Goal: Task Accomplishment & Management: Manage account settings

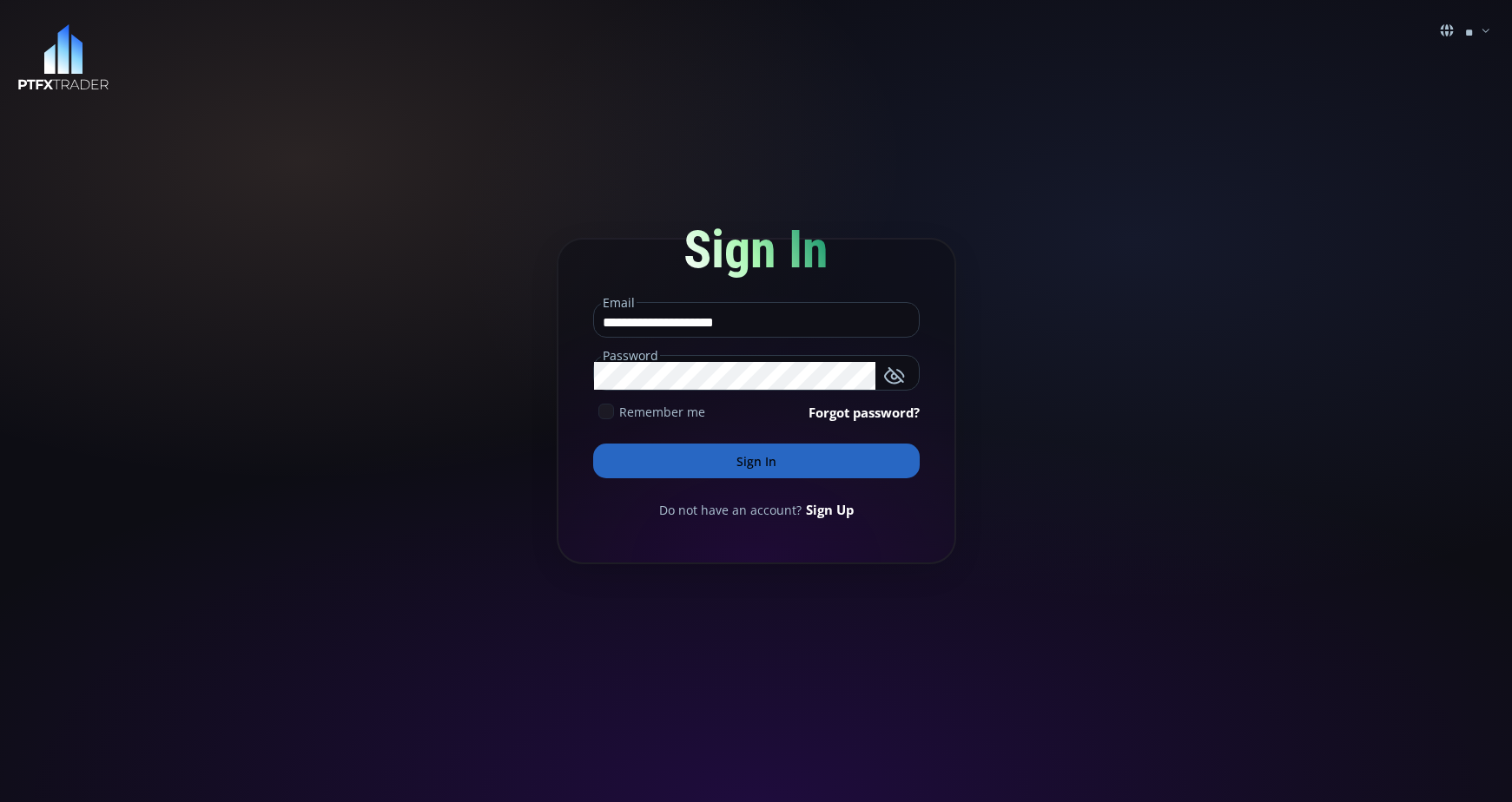
click at [766, 452] on button "Sign In" at bounding box center [756, 461] width 326 height 35
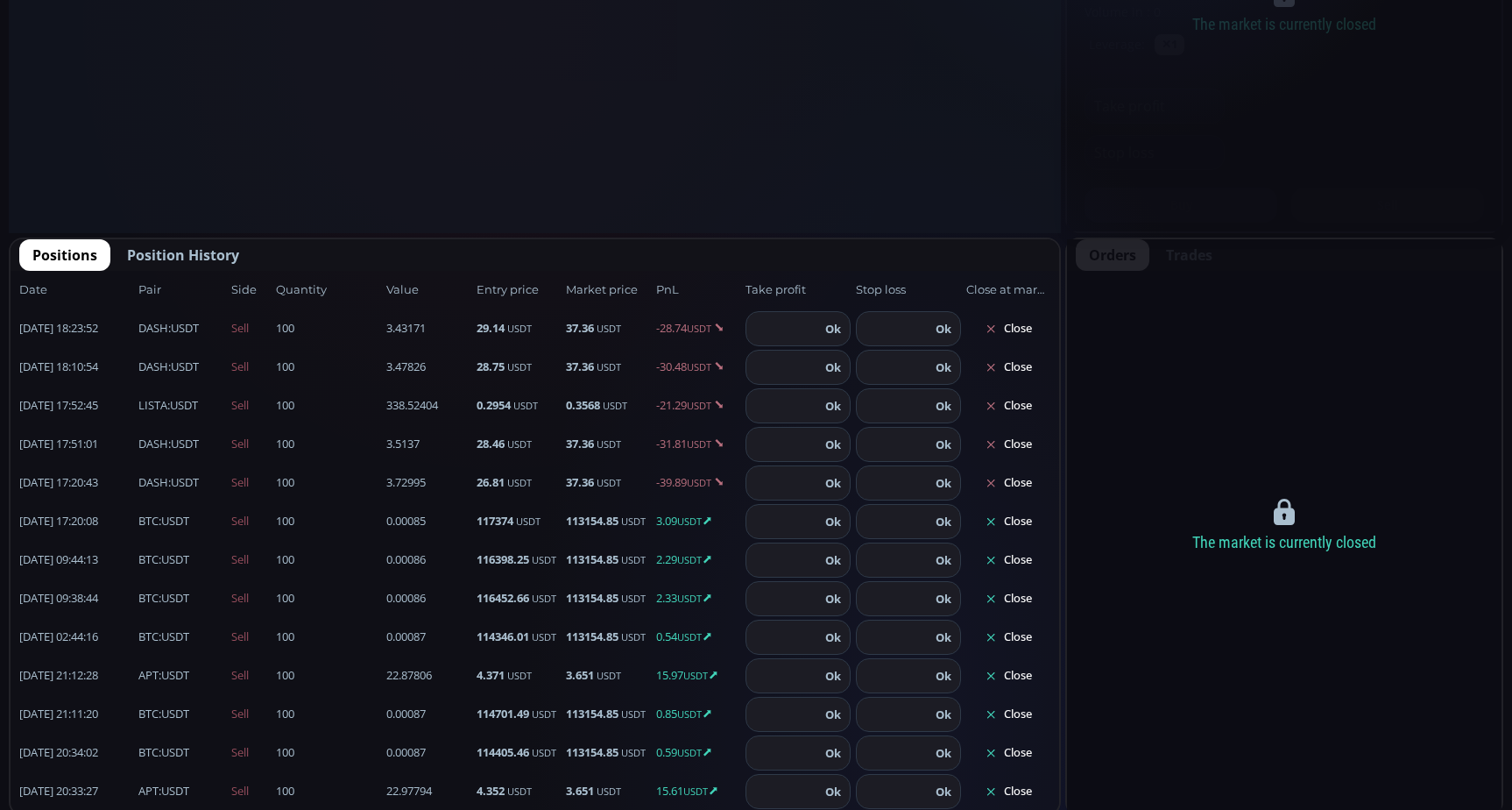
scroll to position [964, 0]
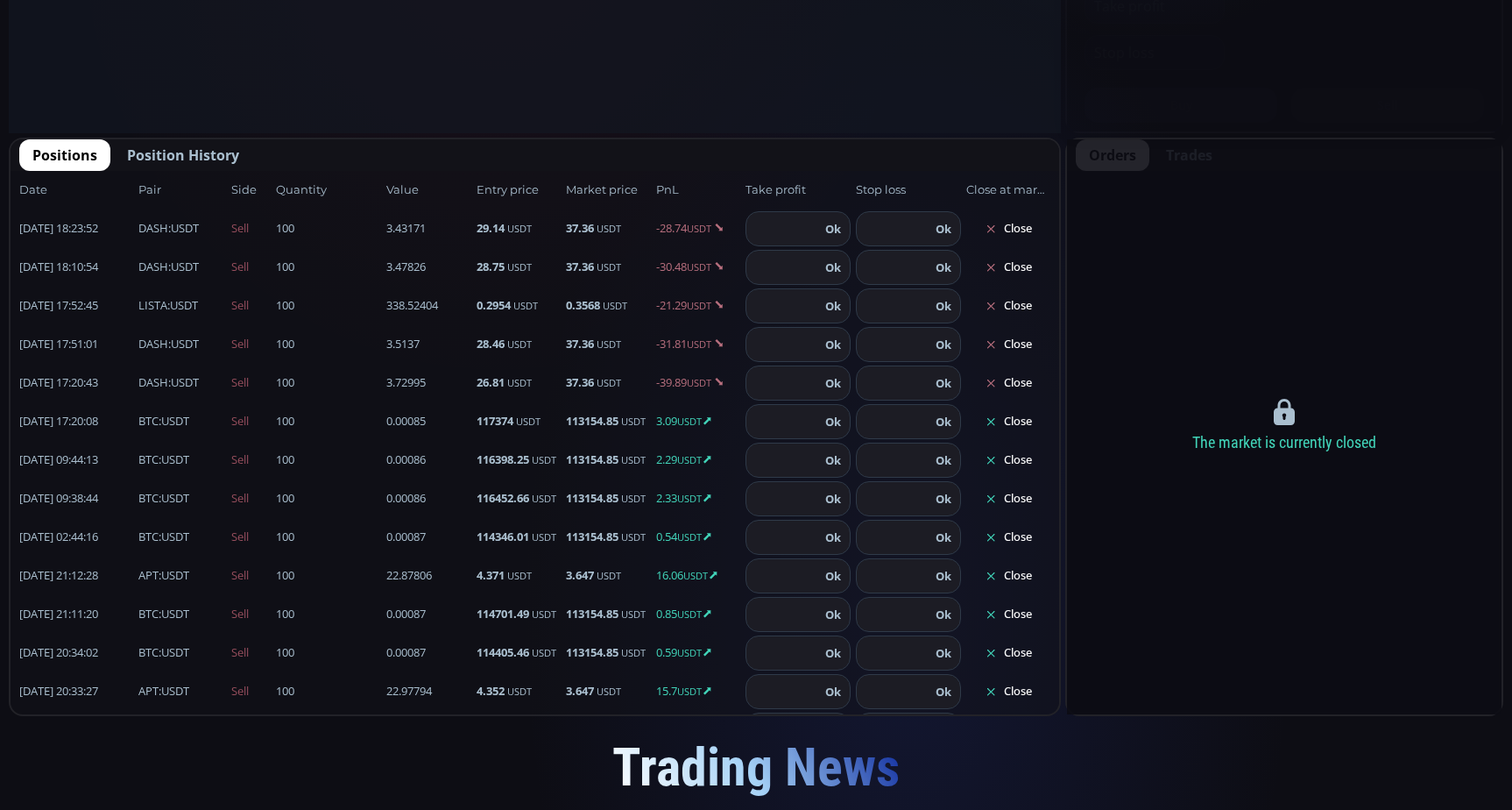
click at [1007, 428] on button "Close" at bounding box center [1008, 421] width 84 height 28
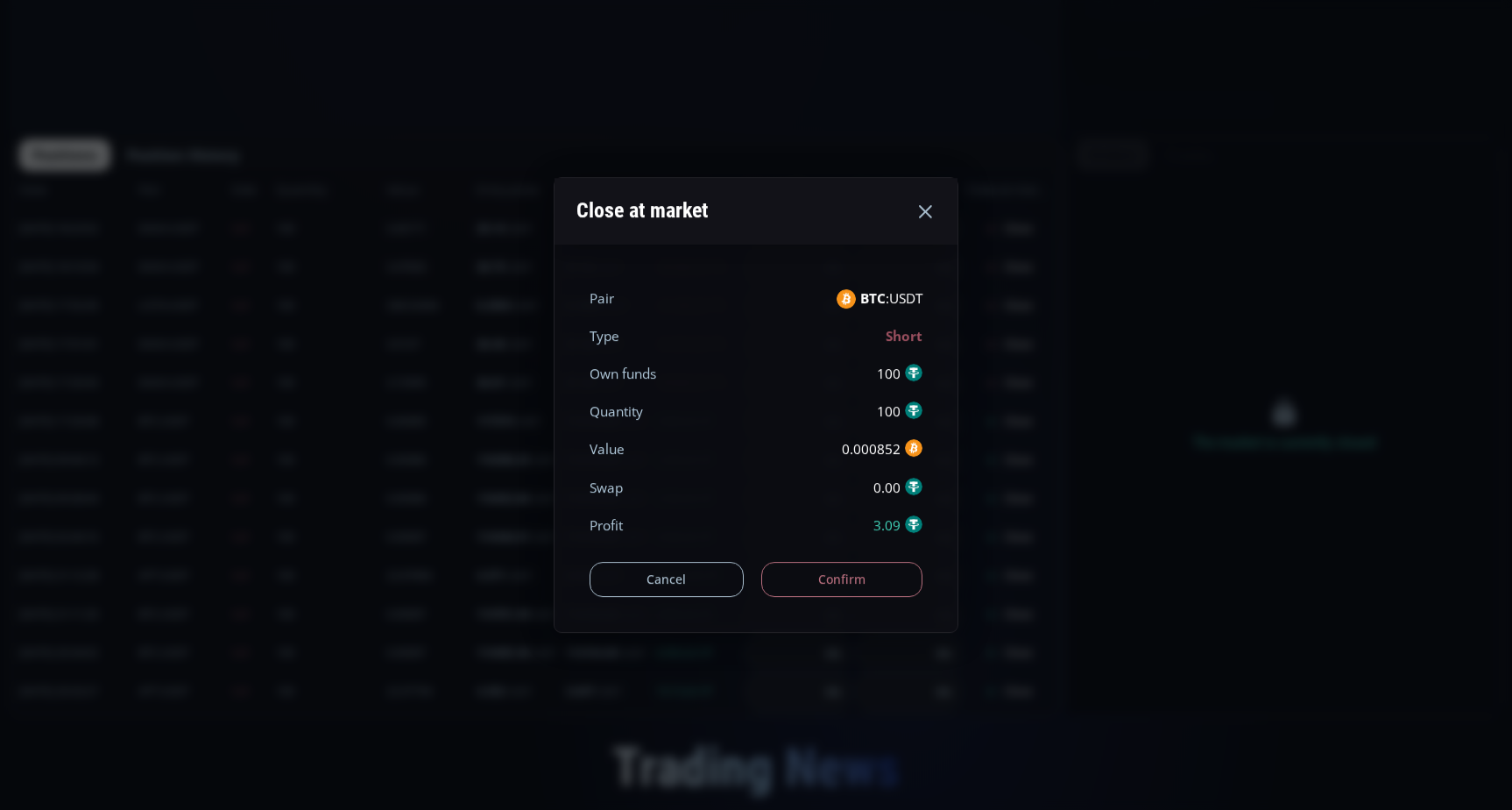
click at [860, 582] on button "Confirm" at bounding box center [842, 579] width 162 height 36
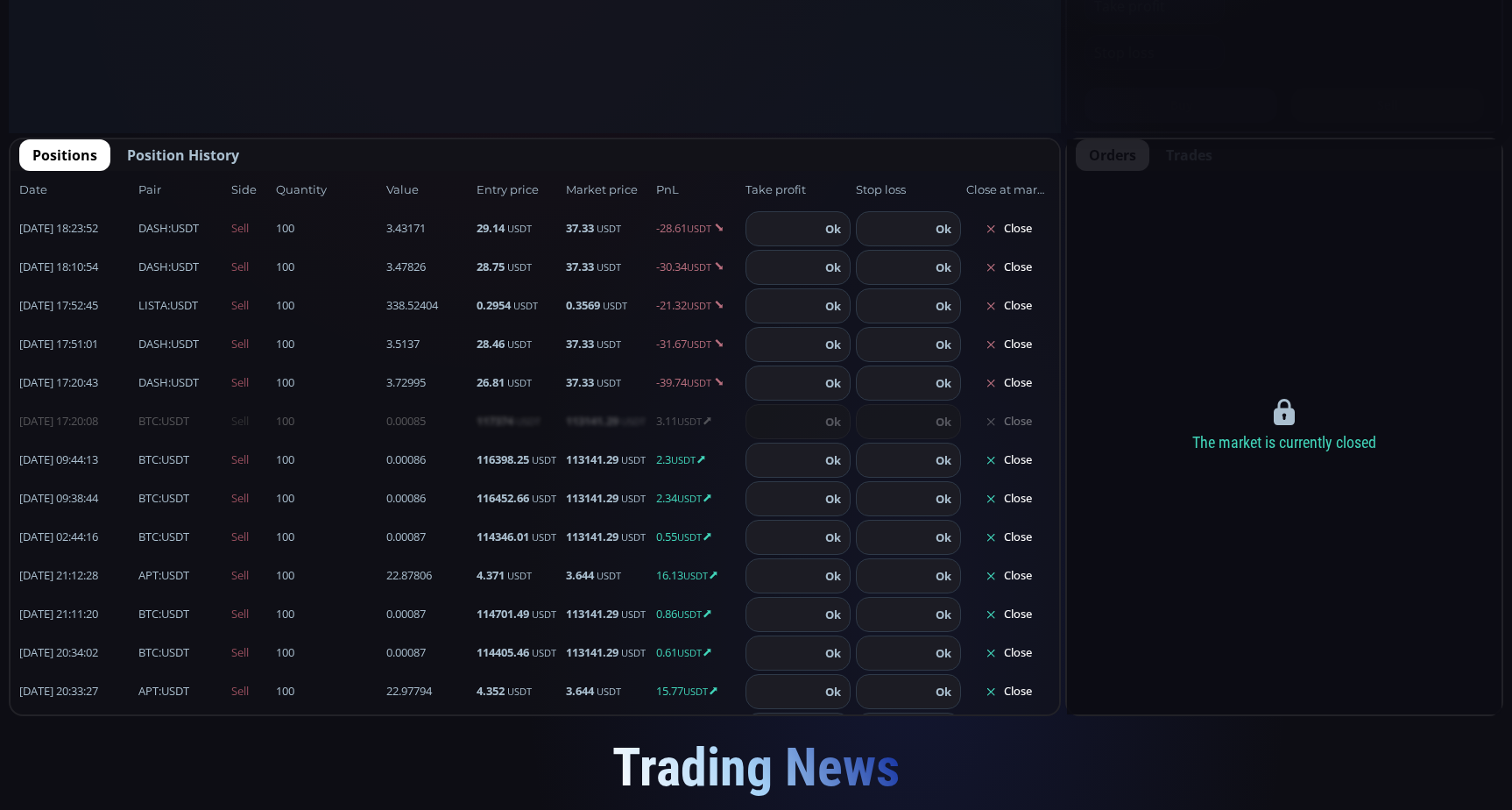
click at [1006, 466] on button "Close" at bounding box center [1008, 460] width 84 height 28
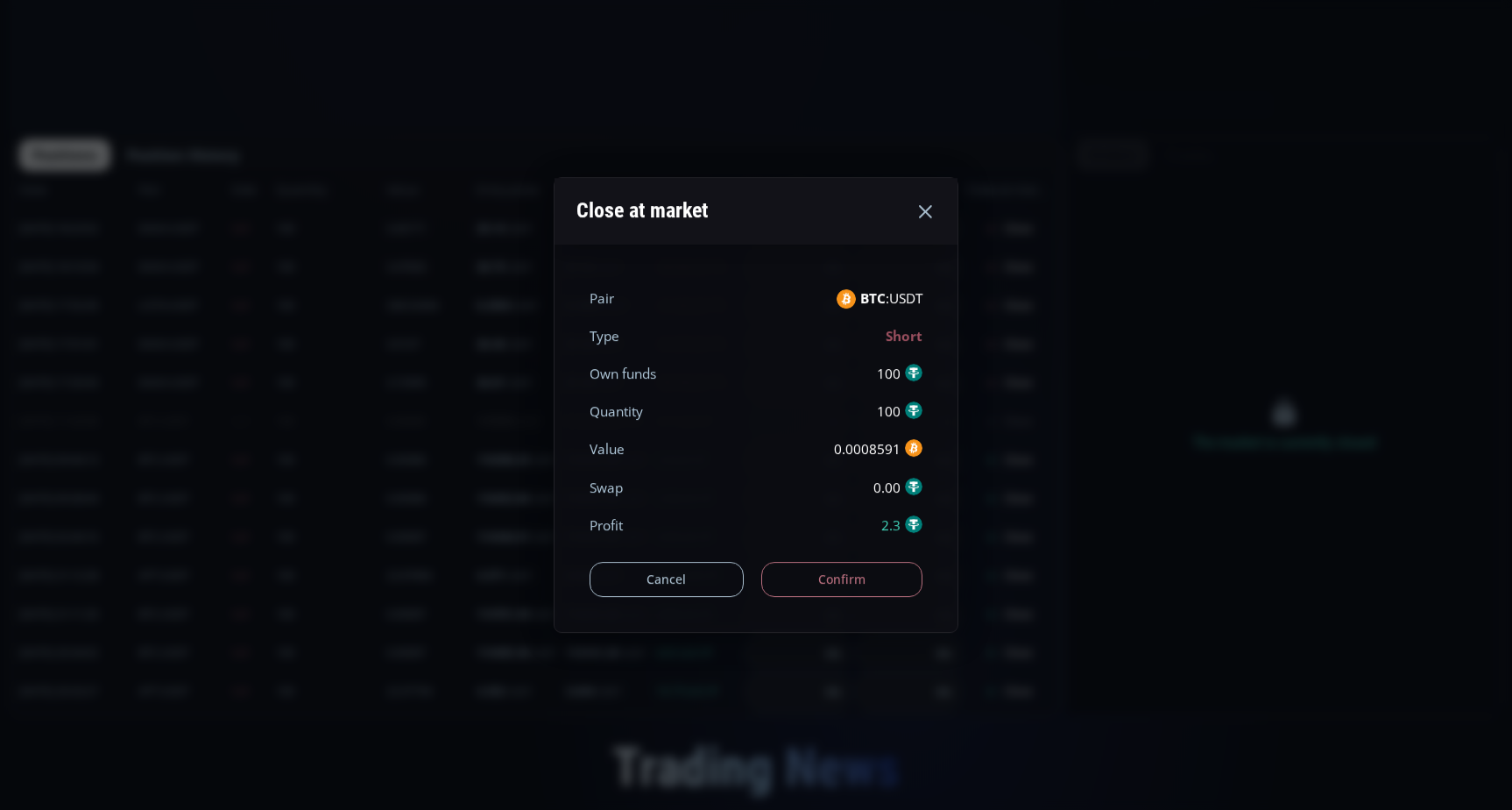
click at [879, 577] on button "Confirm" at bounding box center [842, 579] width 162 height 36
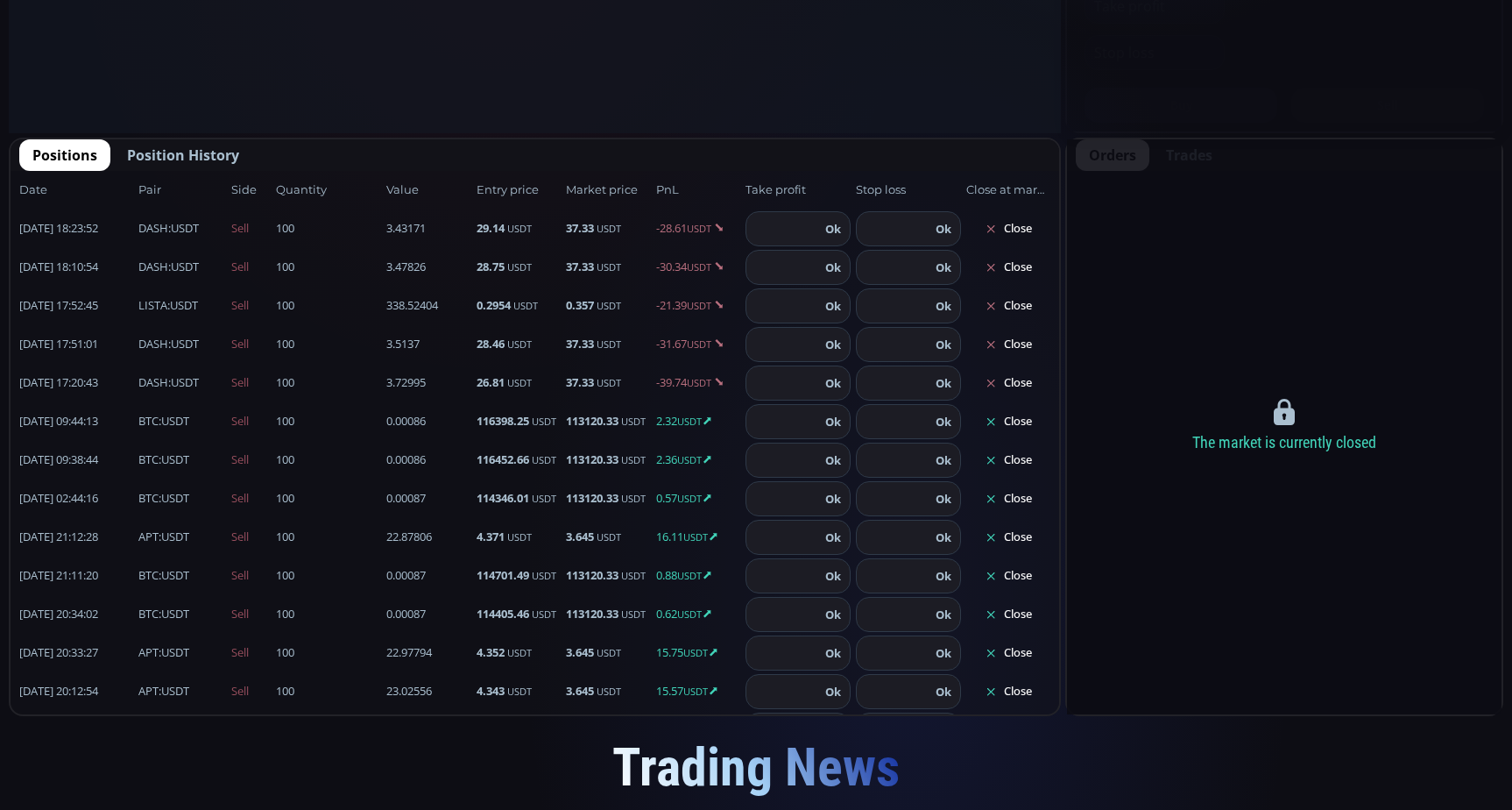
click at [1014, 424] on button "Close" at bounding box center [1008, 421] width 84 height 28
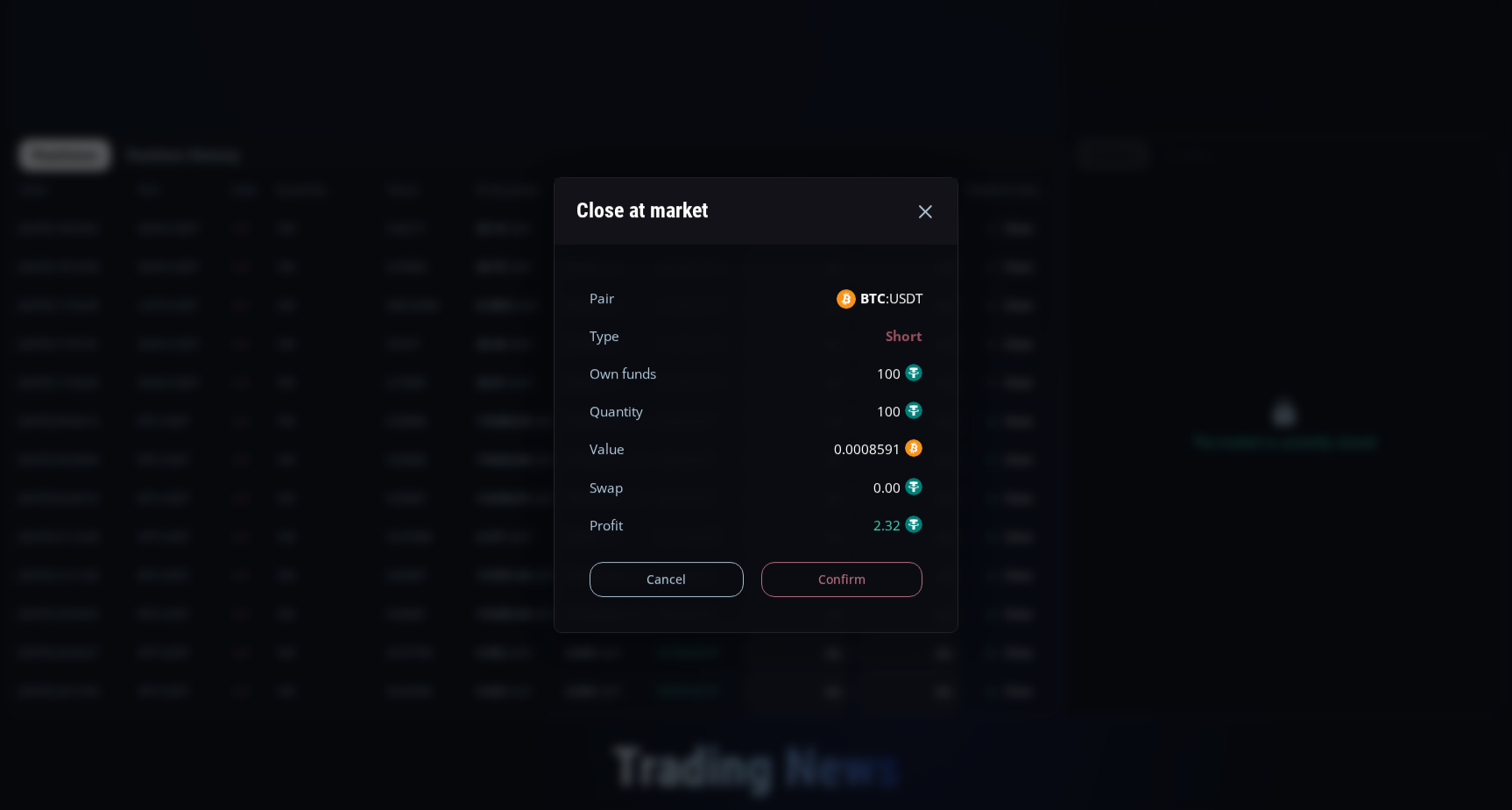
click at [888, 586] on button "Confirm" at bounding box center [842, 579] width 162 height 36
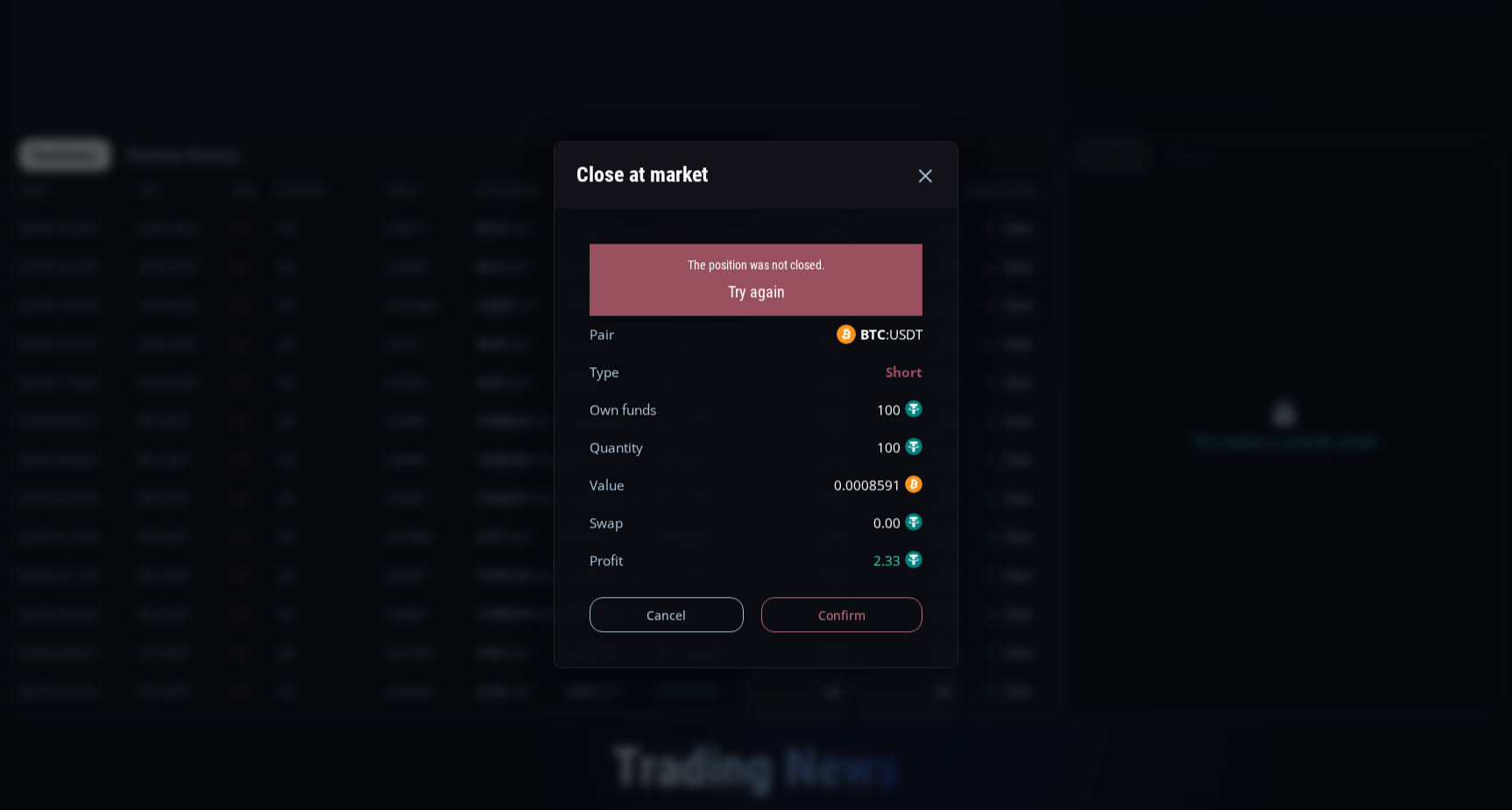
click at [861, 609] on button "Confirm" at bounding box center [842, 616] width 162 height 36
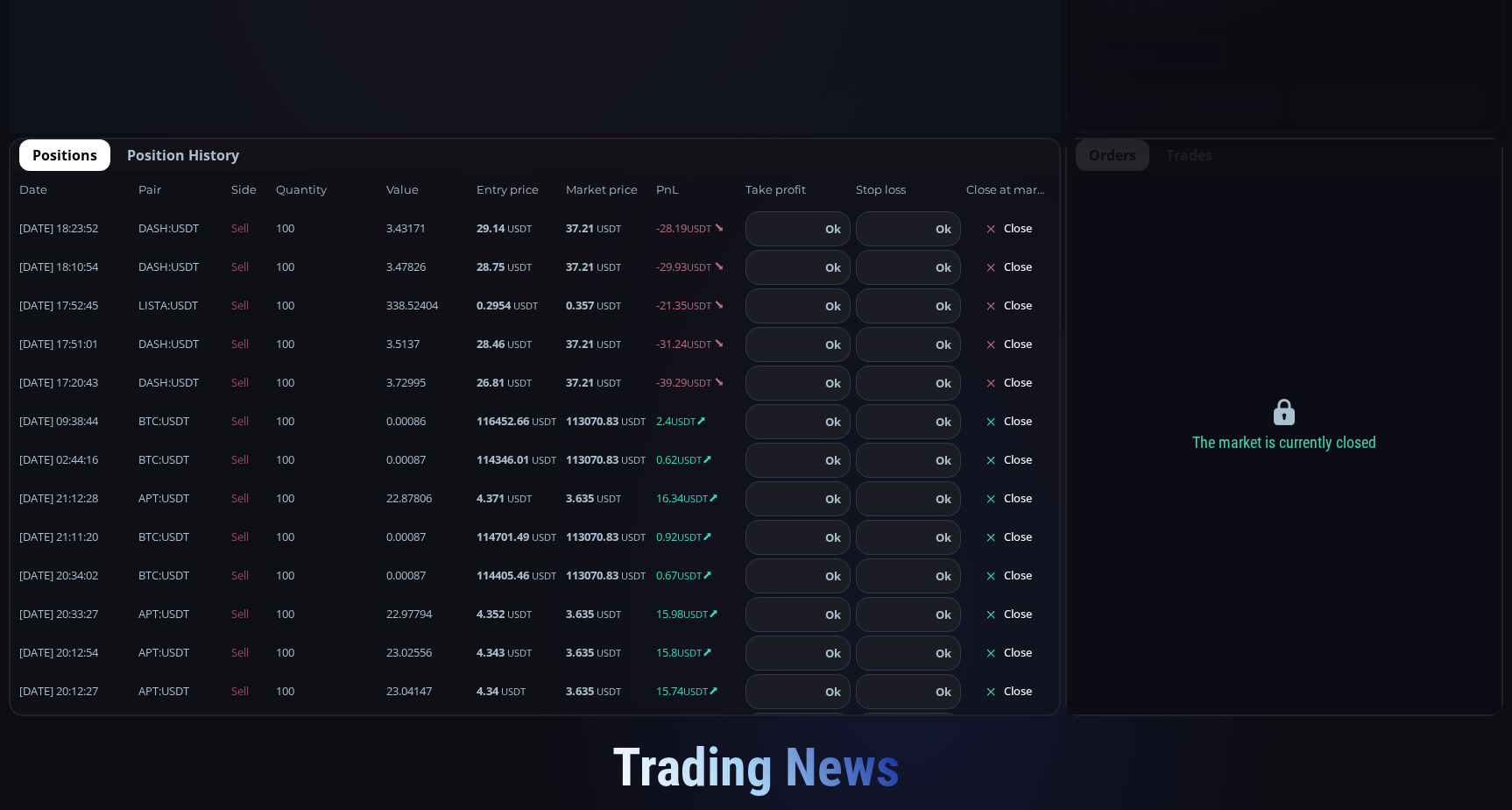
click at [1016, 428] on button "Close" at bounding box center [1008, 421] width 84 height 28
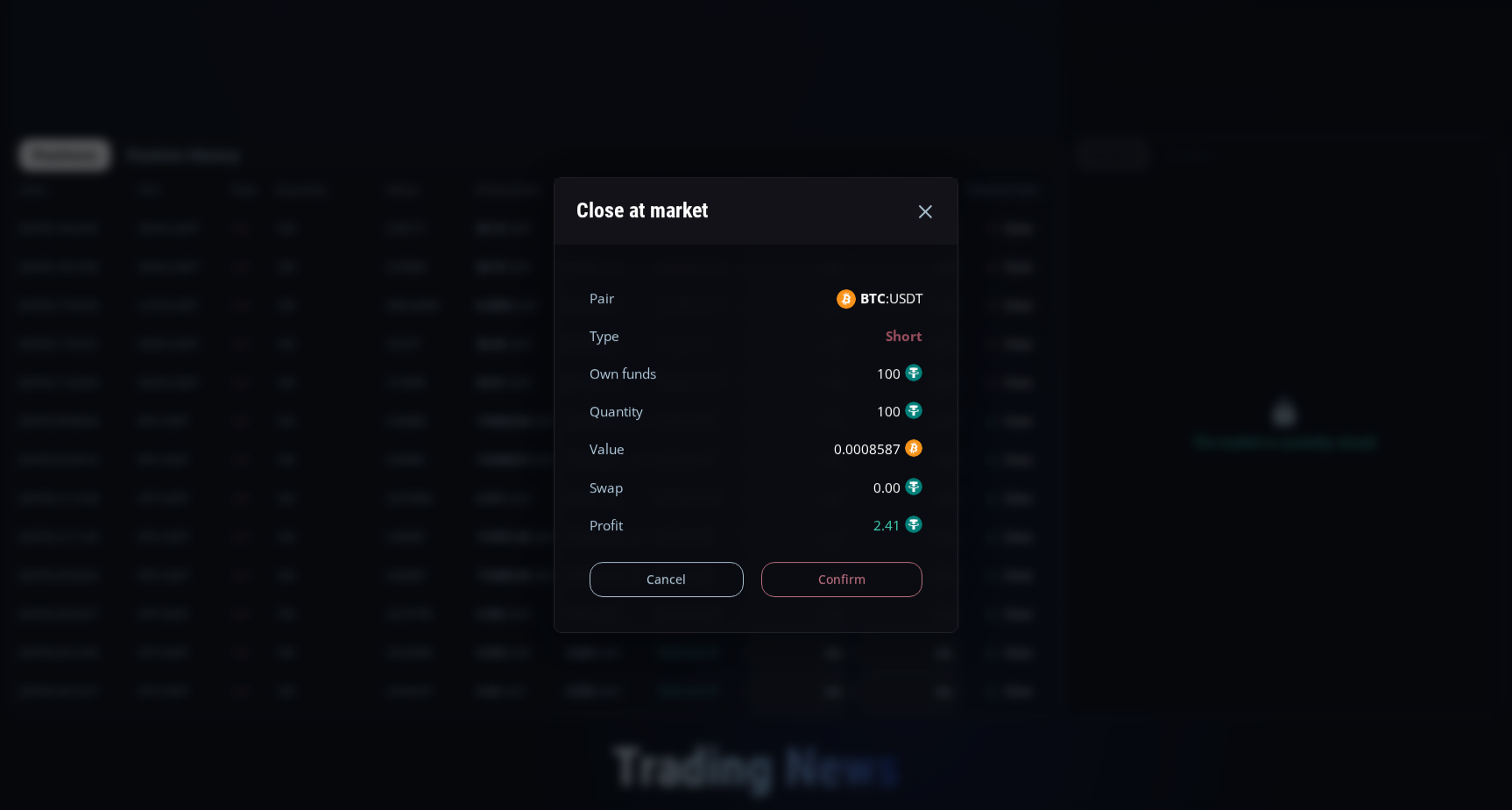
click at [867, 577] on button "Confirm" at bounding box center [842, 579] width 162 height 36
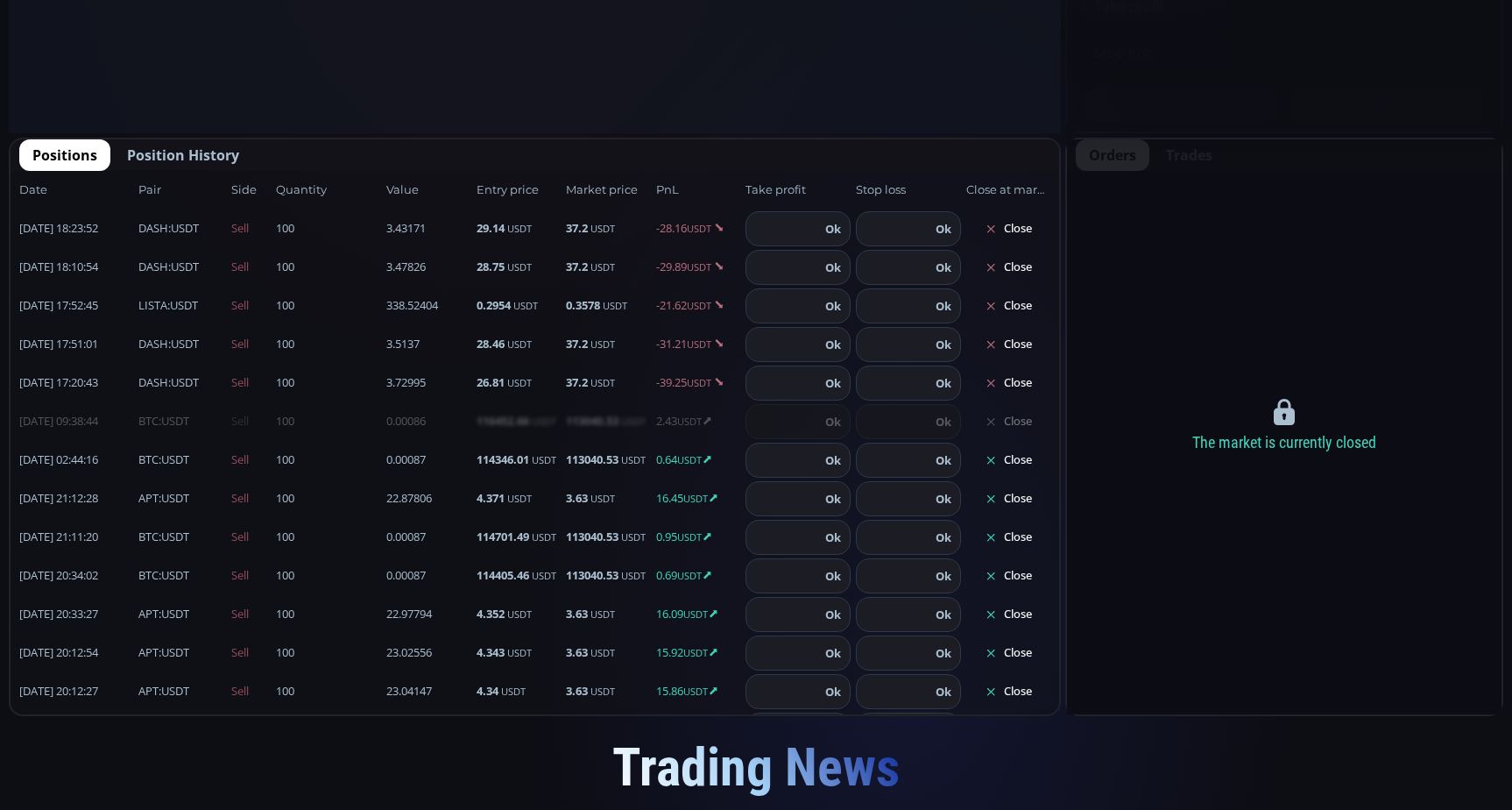
click at [1003, 461] on button "Close" at bounding box center [1008, 460] width 84 height 28
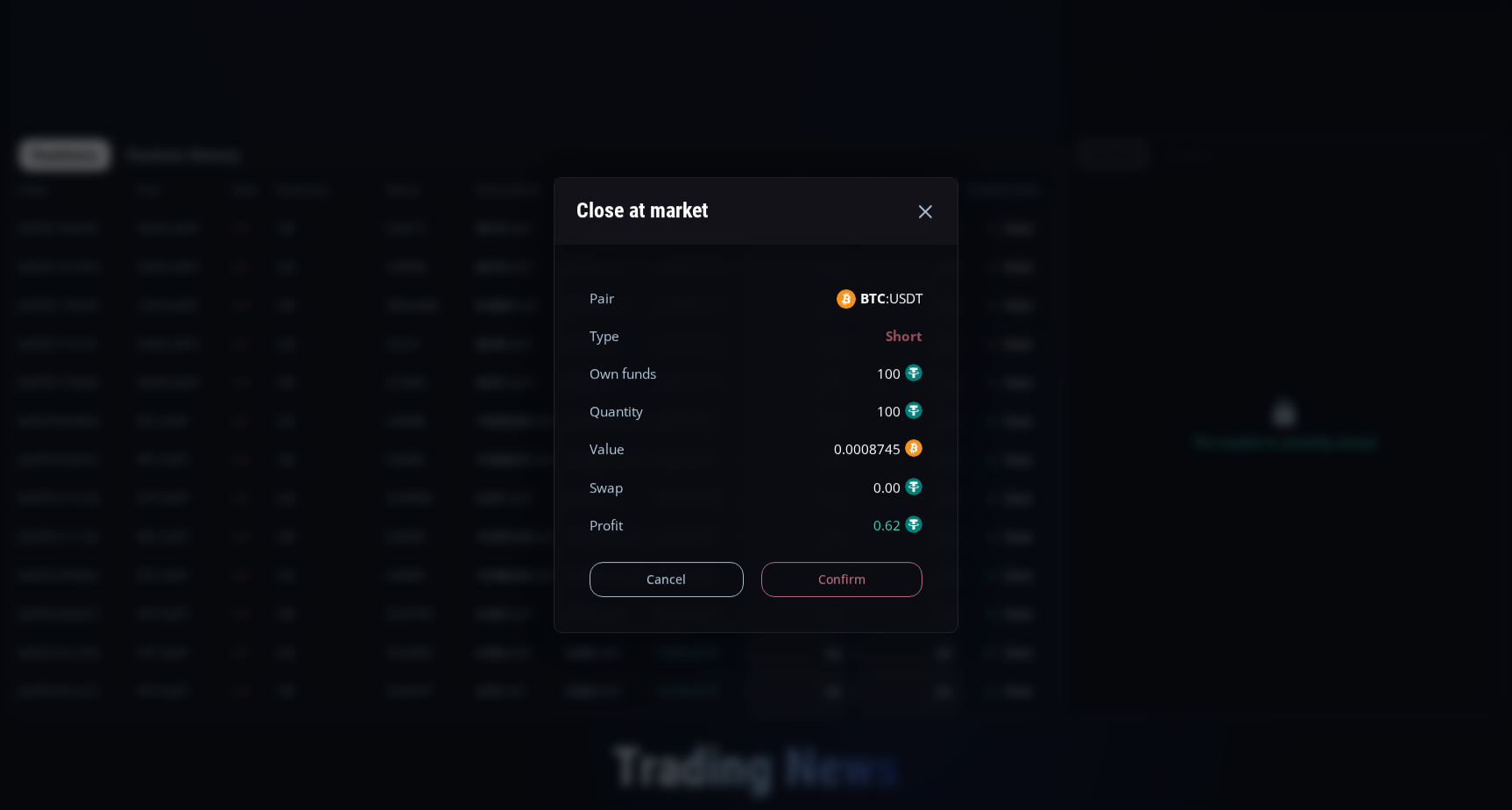
click at [797, 579] on button "Confirm" at bounding box center [842, 579] width 162 height 36
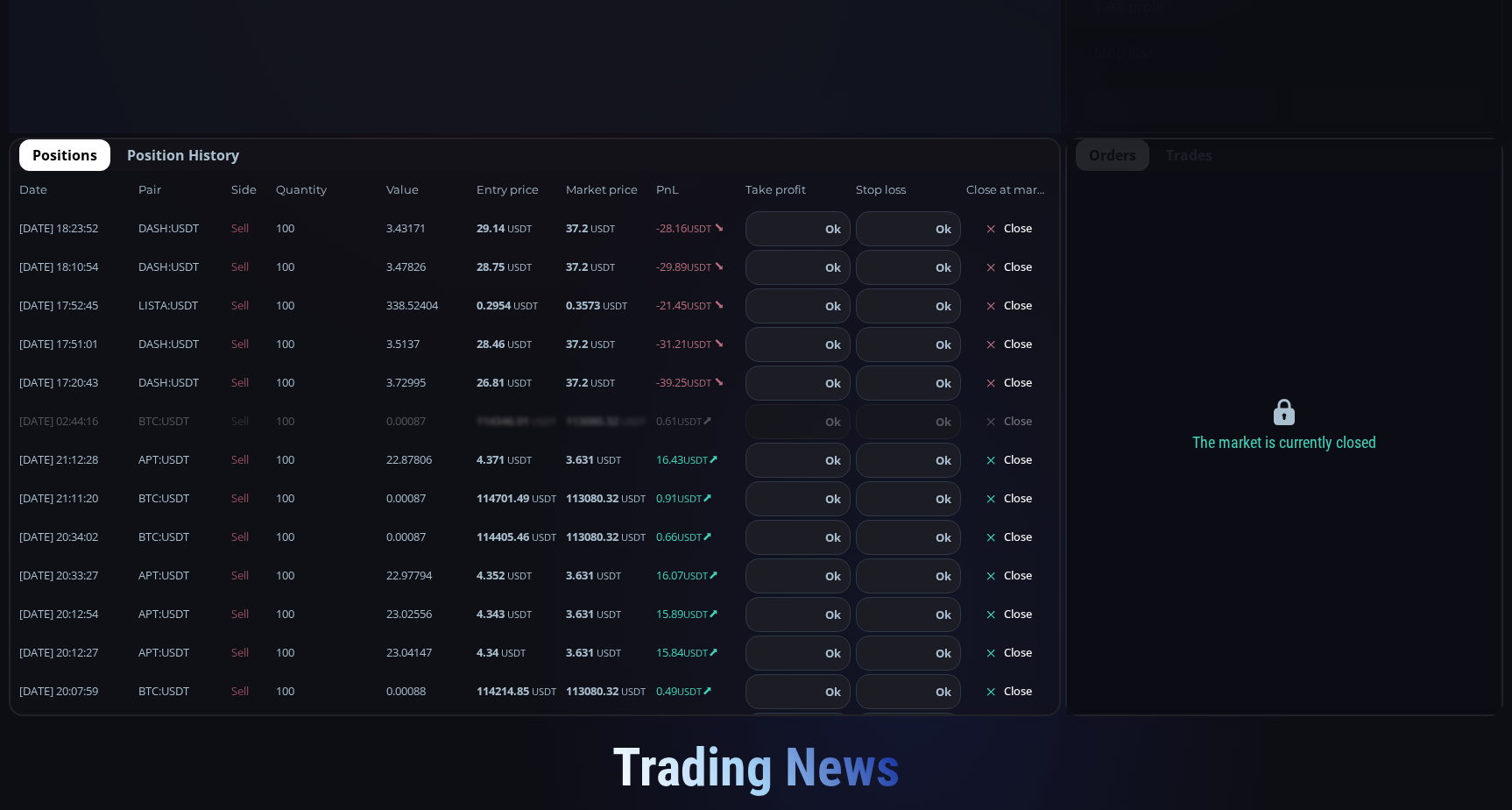
click at [988, 462] on button "Close" at bounding box center [1008, 460] width 84 height 28
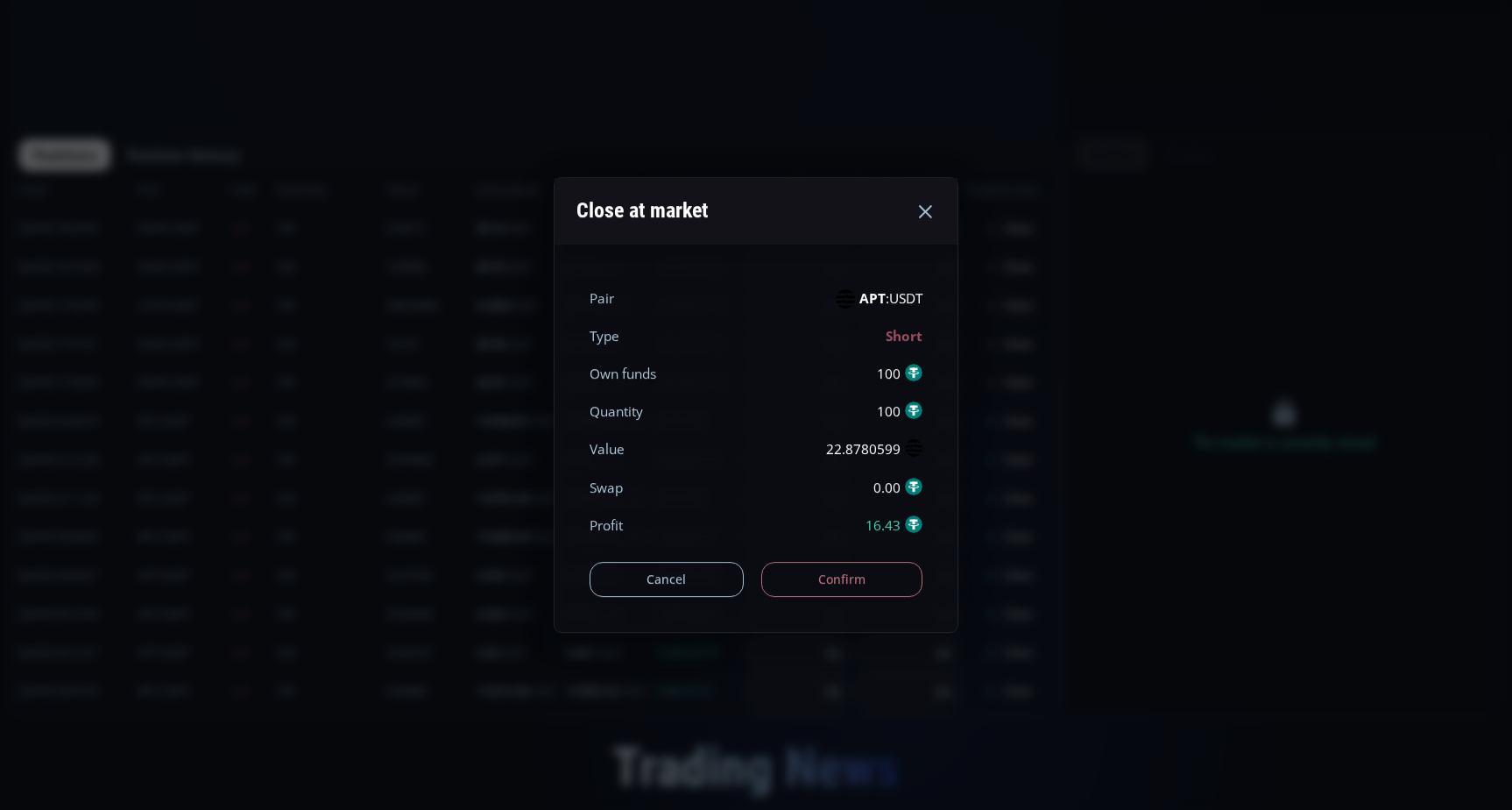
click at [789, 567] on button "Confirm" at bounding box center [842, 579] width 162 height 36
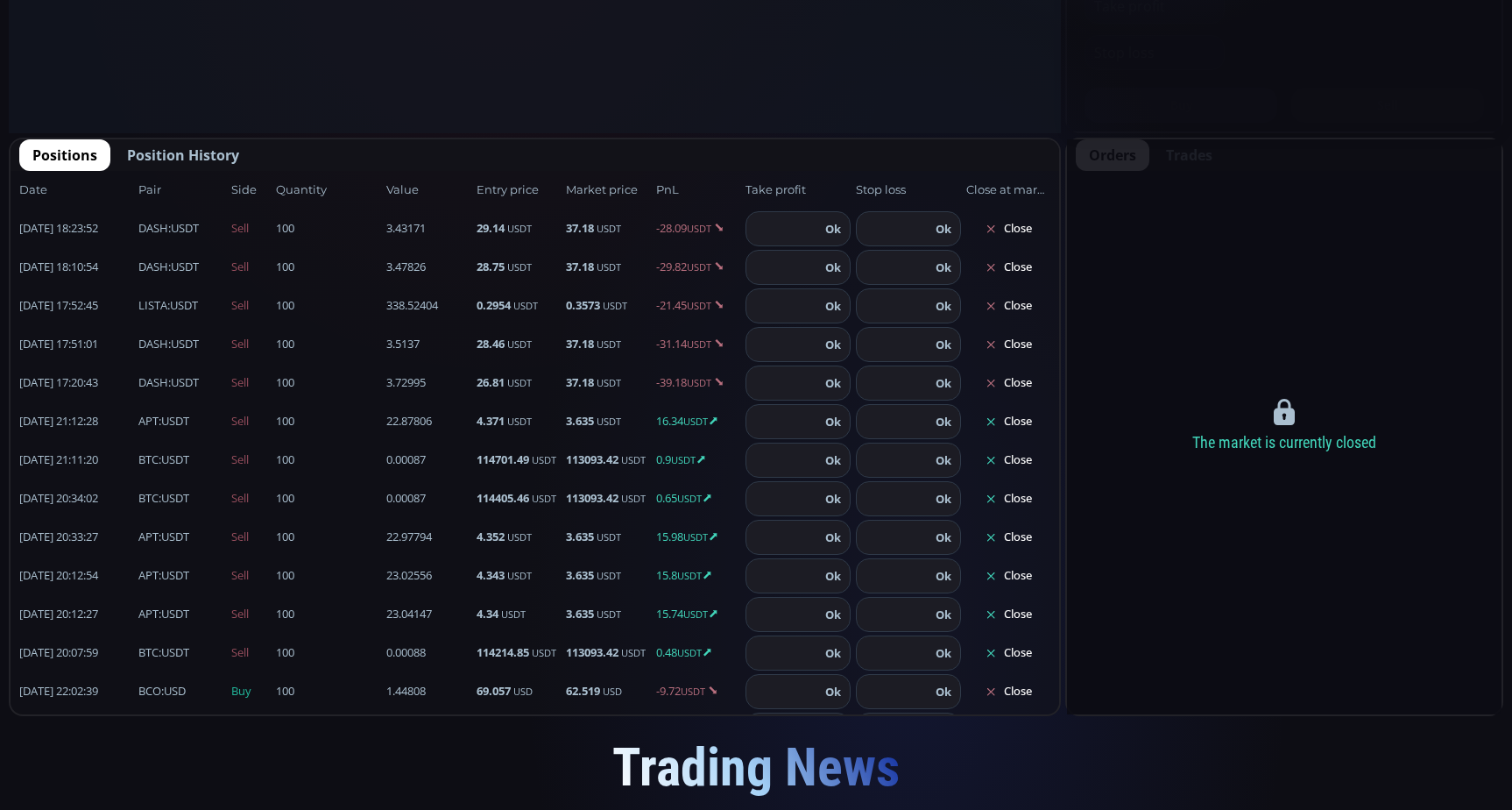
click at [1015, 421] on button "Close" at bounding box center [1008, 421] width 84 height 28
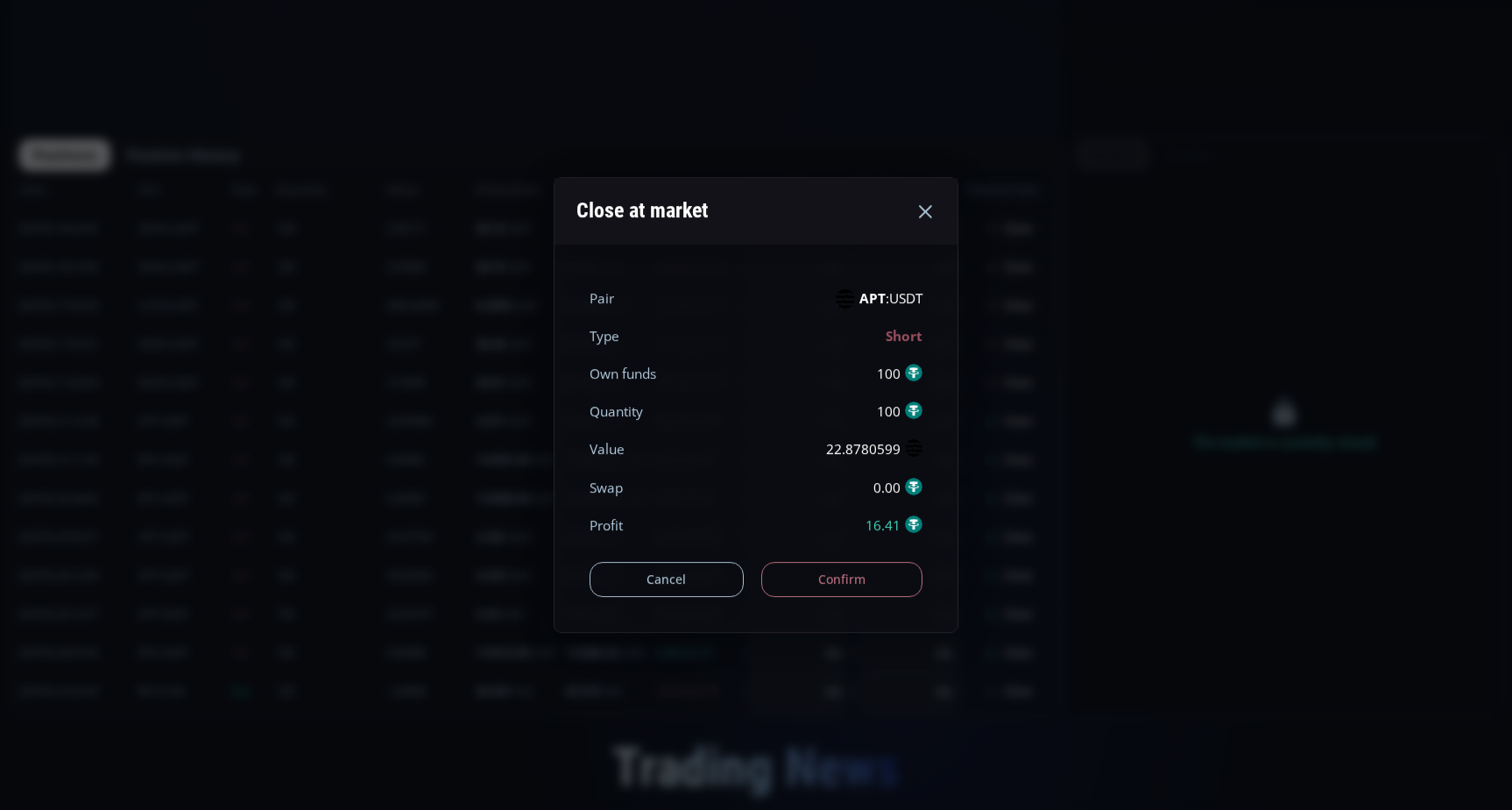
click at [828, 583] on button "Confirm" at bounding box center [842, 579] width 162 height 36
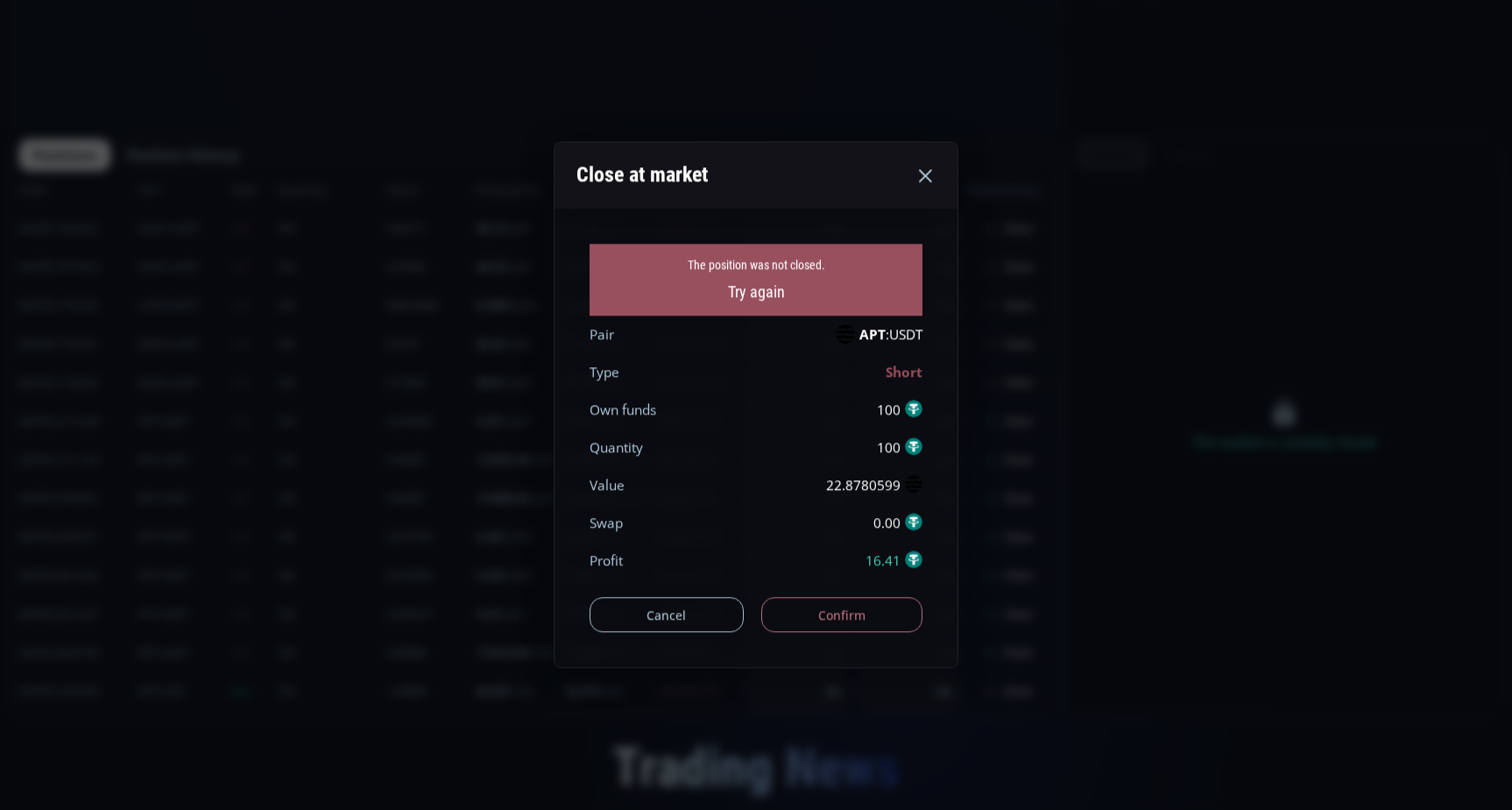
click at [847, 612] on button "Confirm" at bounding box center [842, 616] width 162 height 36
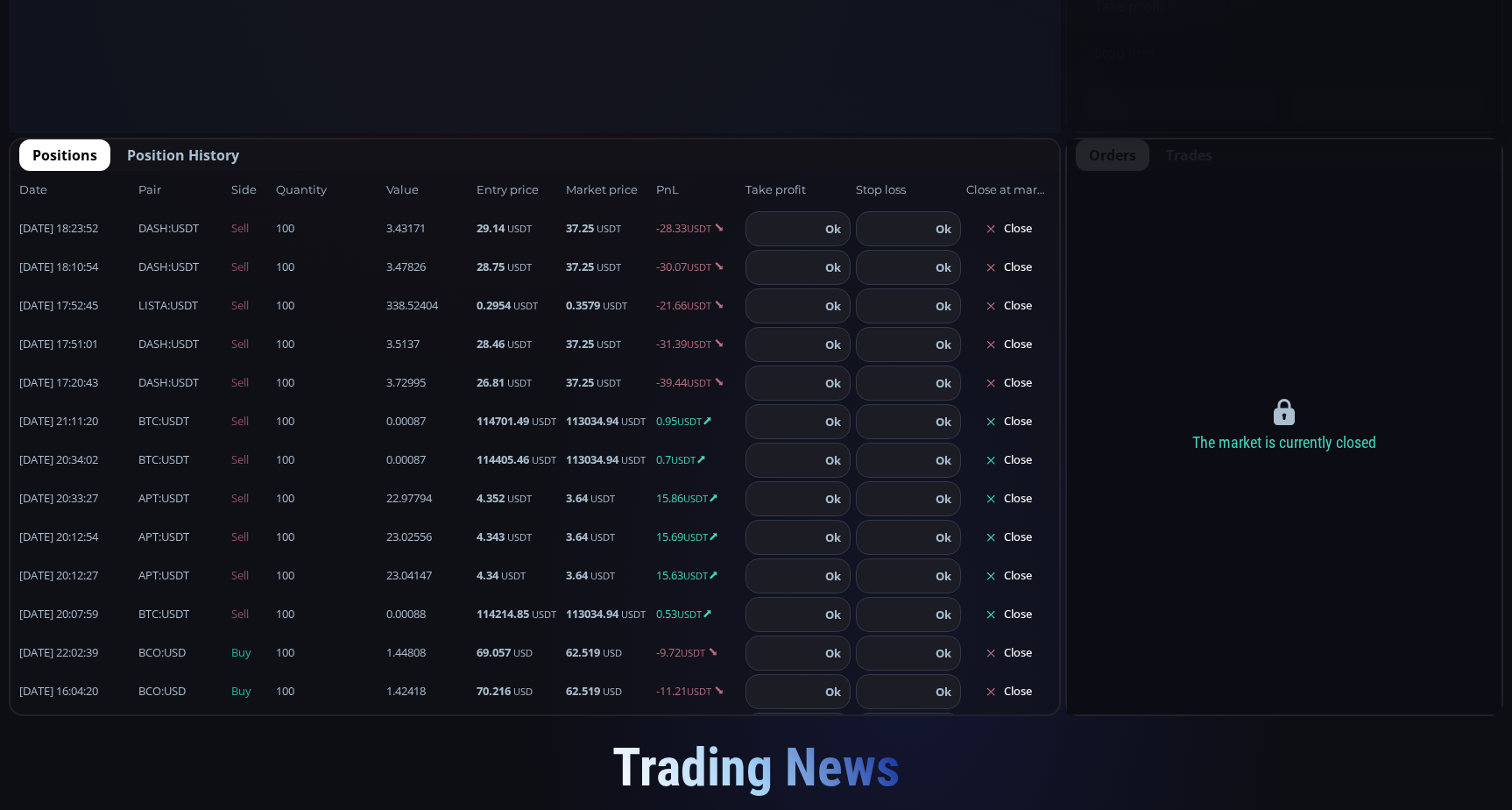
click at [1017, 414] on button "Close" at bounding box center [1008, 421] width 84 height 28
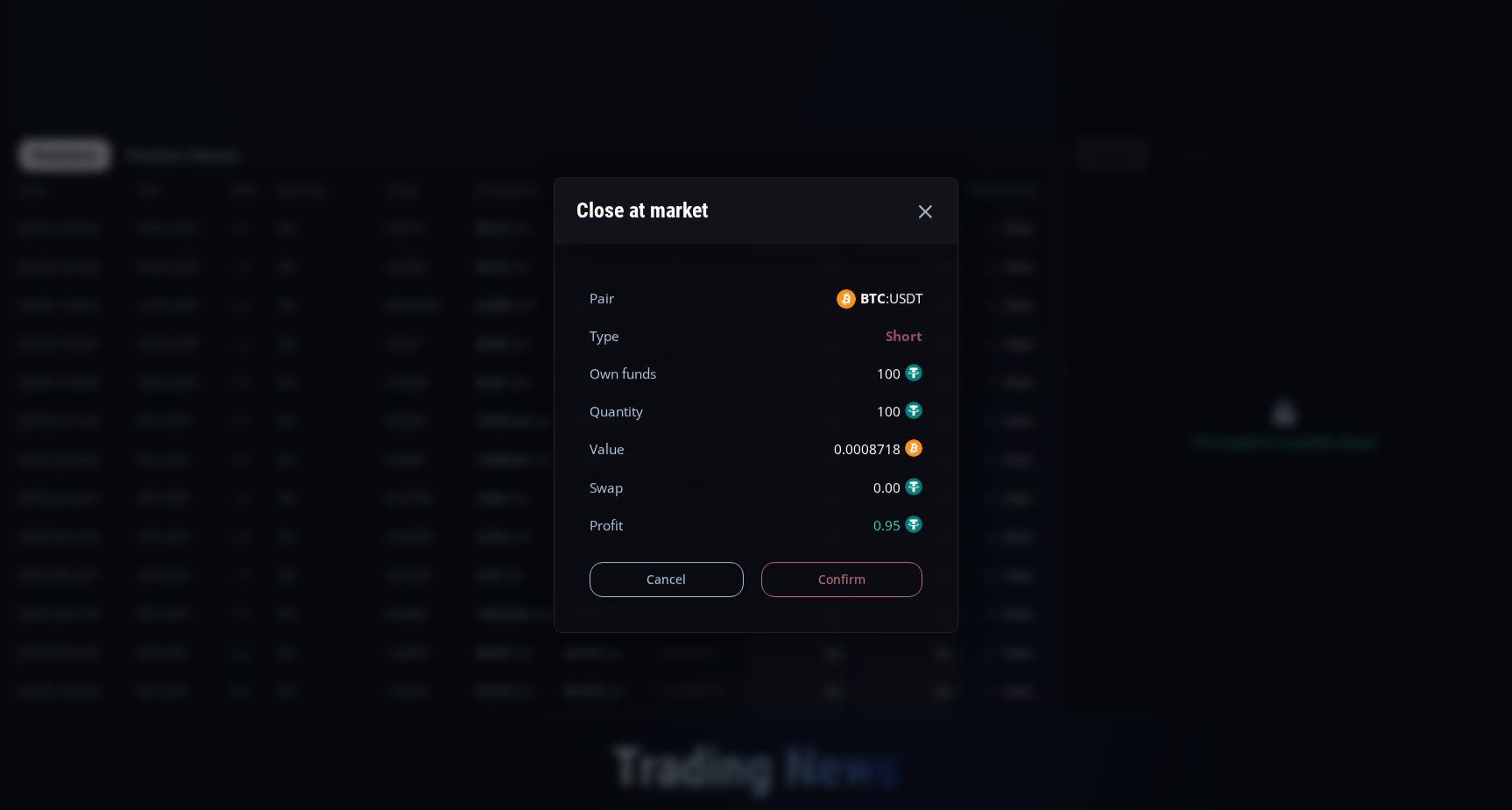
click at [835, 573] on button "Confirm" at bounding box center [842, 579] width 162 height 36
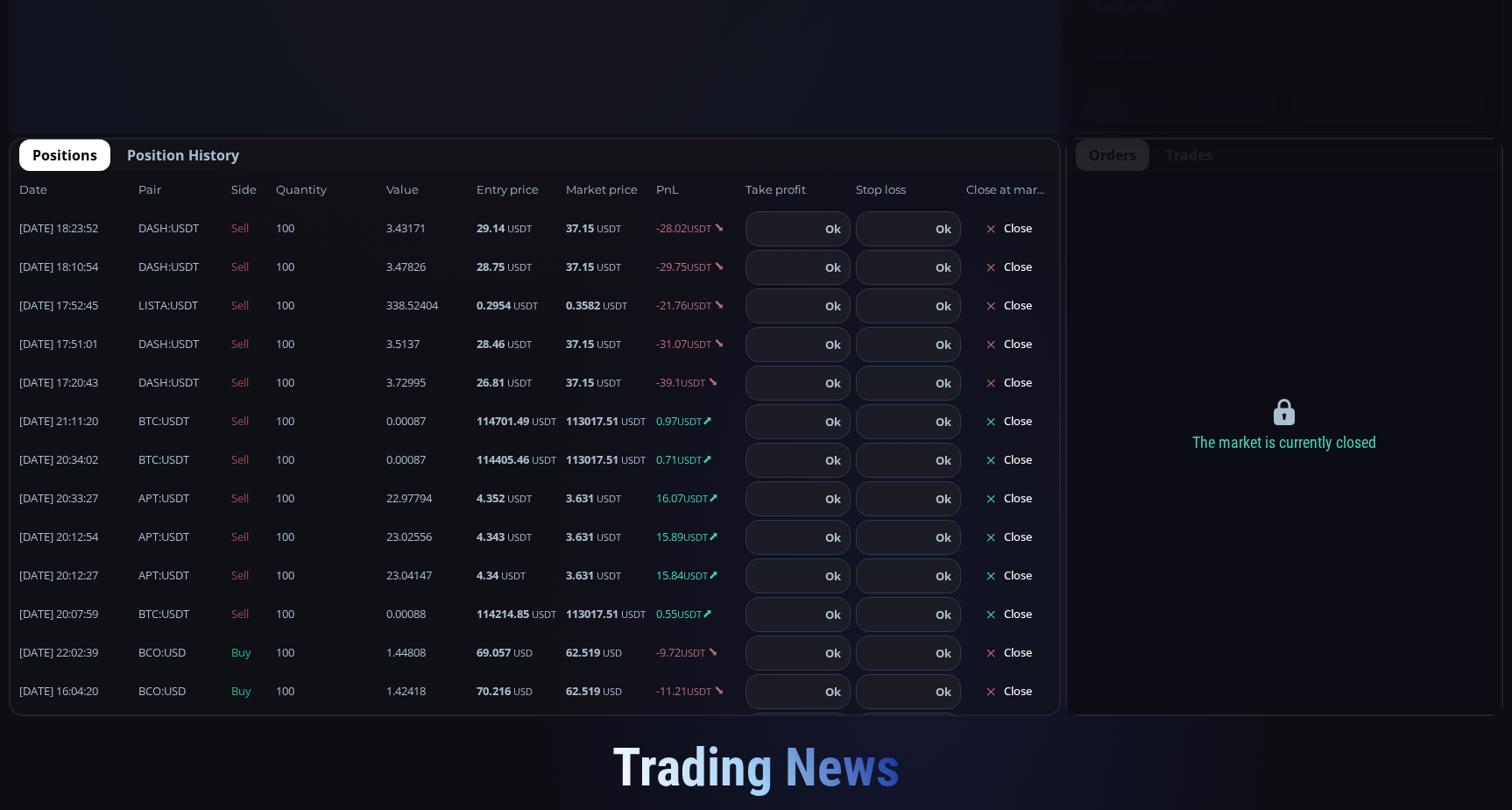
click at [992, 414] on button "Close" at bounding box center [1008, 421] width 84 height 28
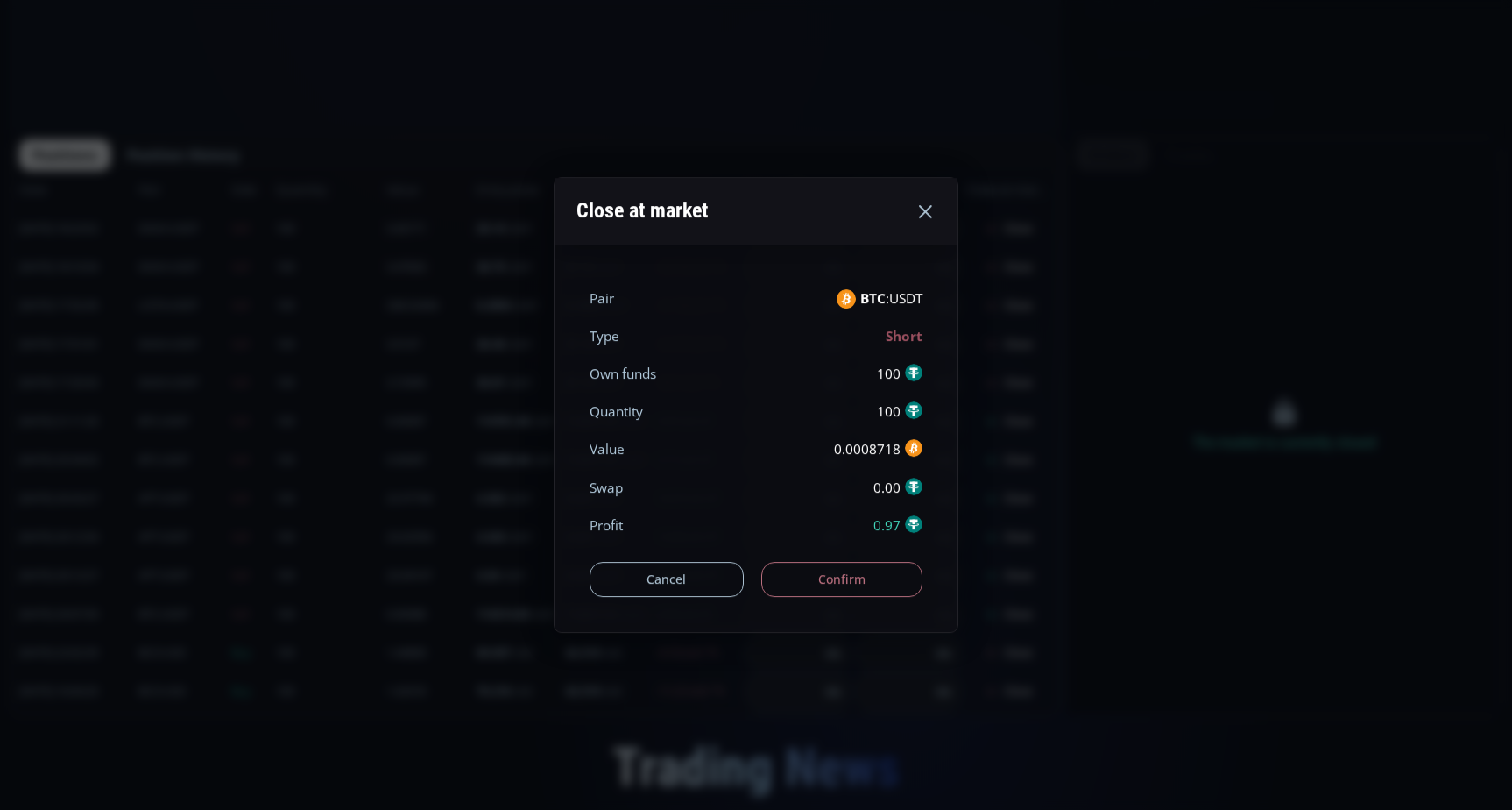
click at [882, 569] on button "Confirm" at bounding box center [842, 579] width 162 height 36
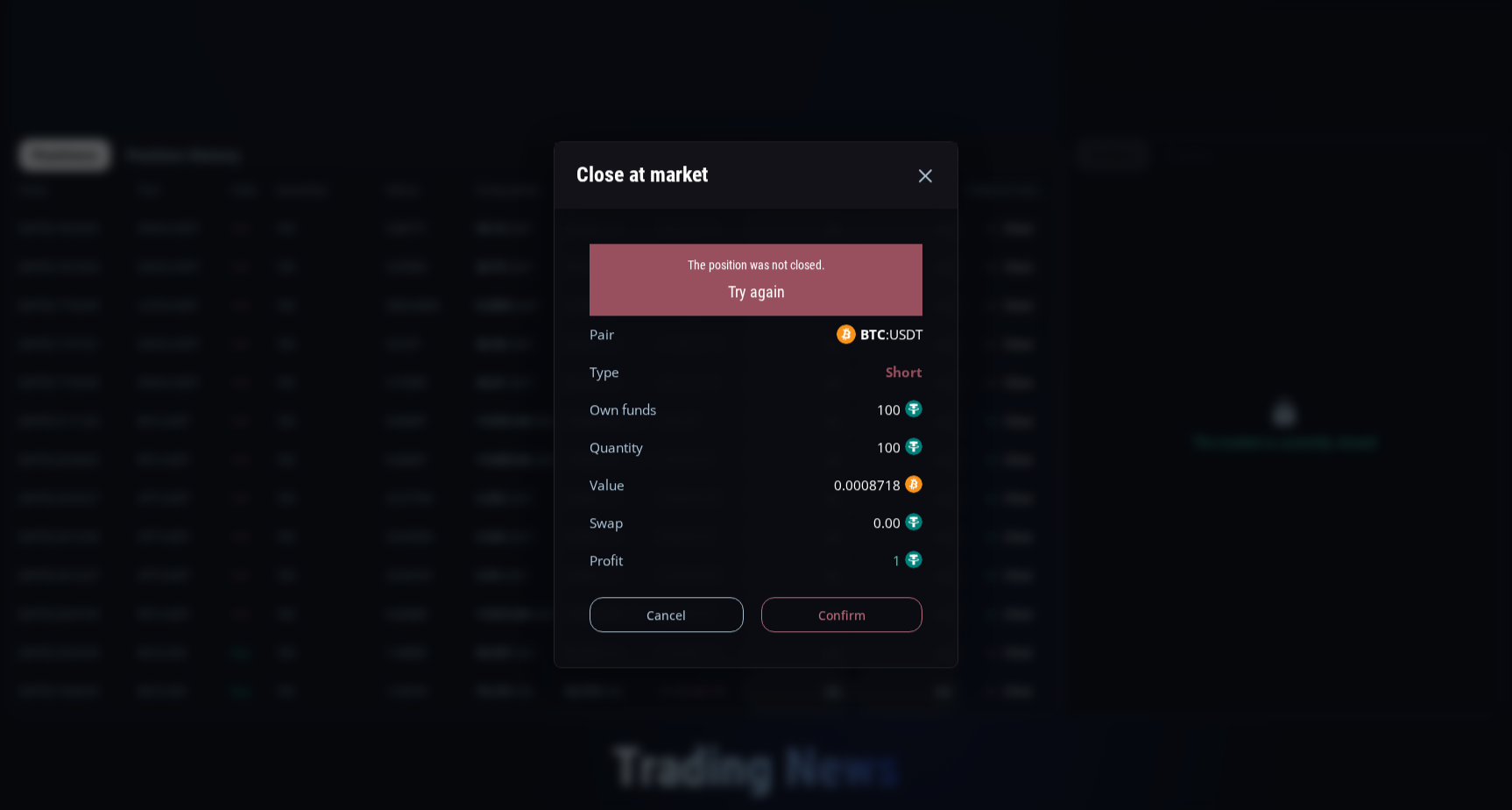
click at [842, 608] on button "Confirm" at bounding box center [842, 616] width 162 height 36
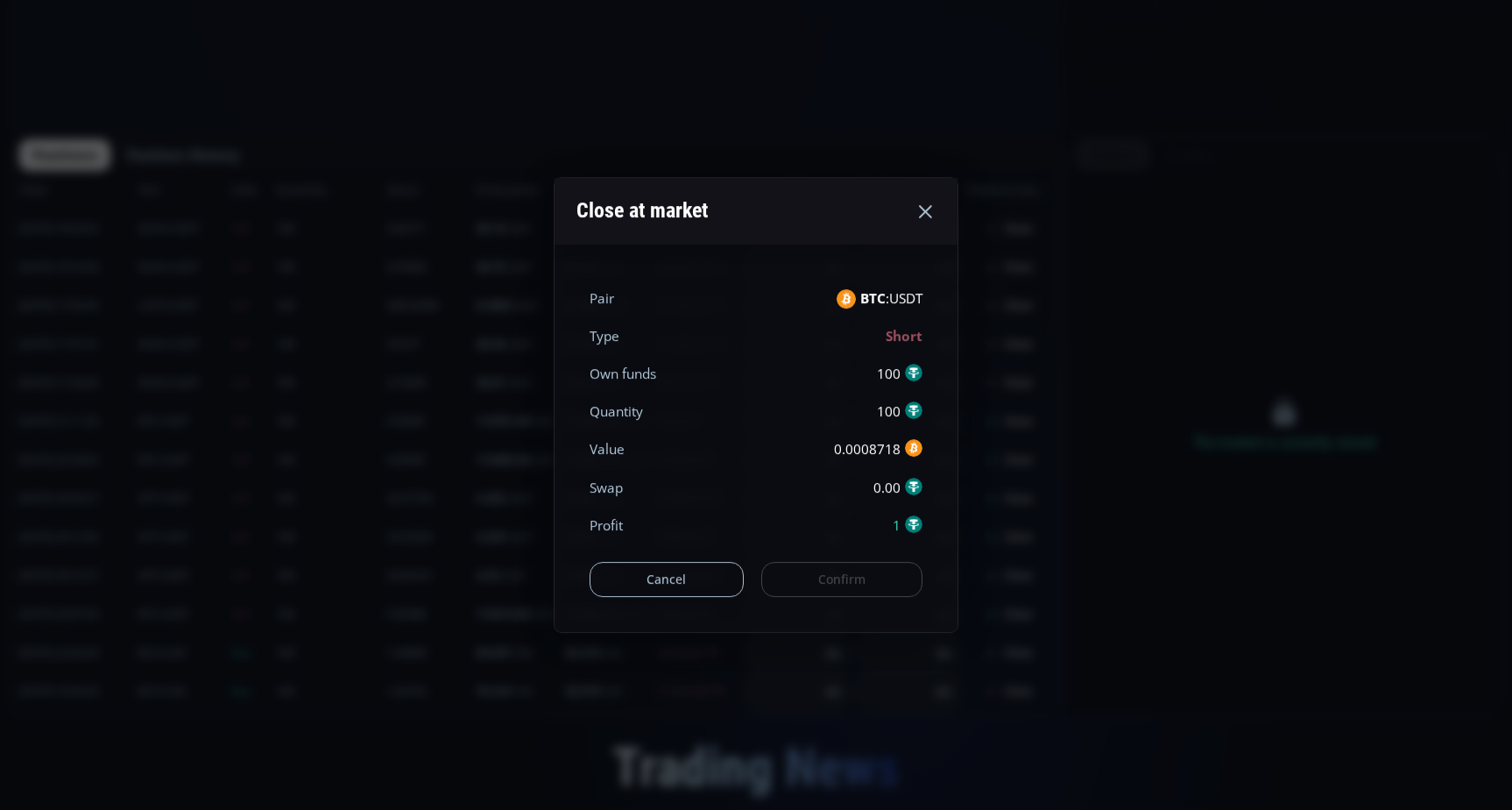
click at [838, 575] on div "Cancel Confirm" at bounding box center [756, 570] width 333 height 52
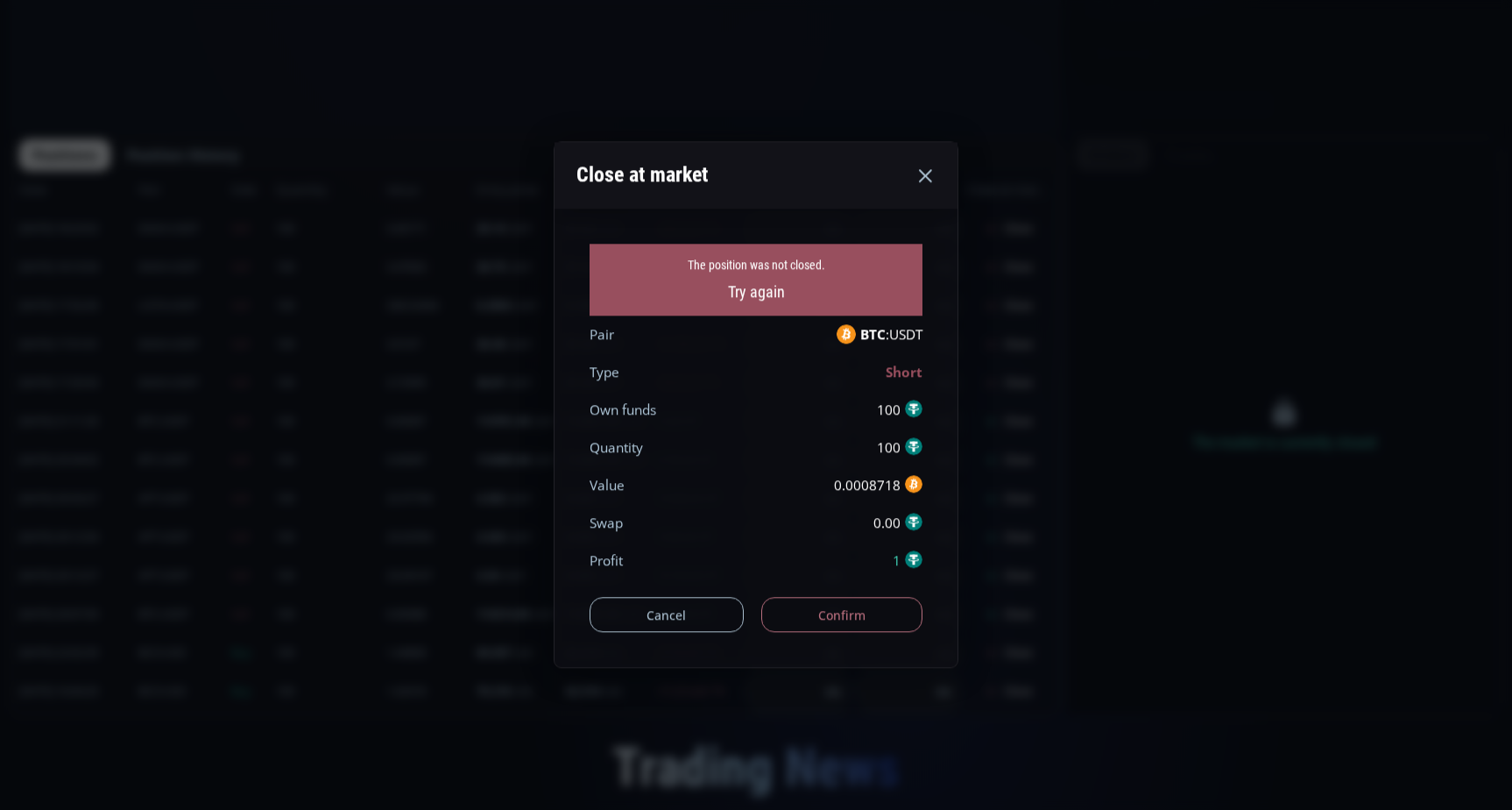
click at [838, 594] on div "Cancel Confirm" at bounding box center [756, 606] width 333 height 52
click at [838, 605] on button "Confirm" at bounding box center [842, 616] width 162 height 36
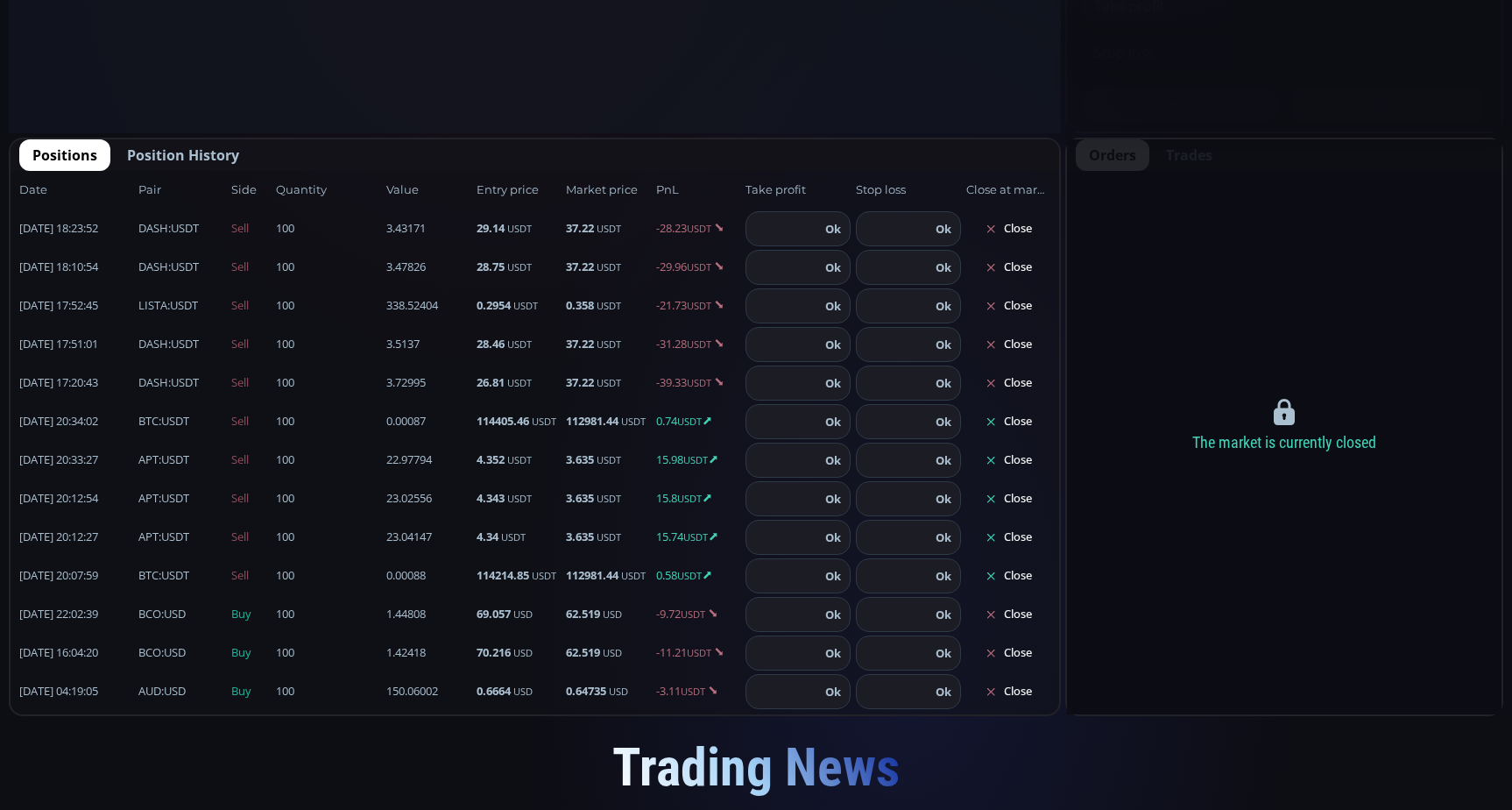
click at [1004, 417] on button "Close" at bounding box center [1008, 421] width 84 height 28
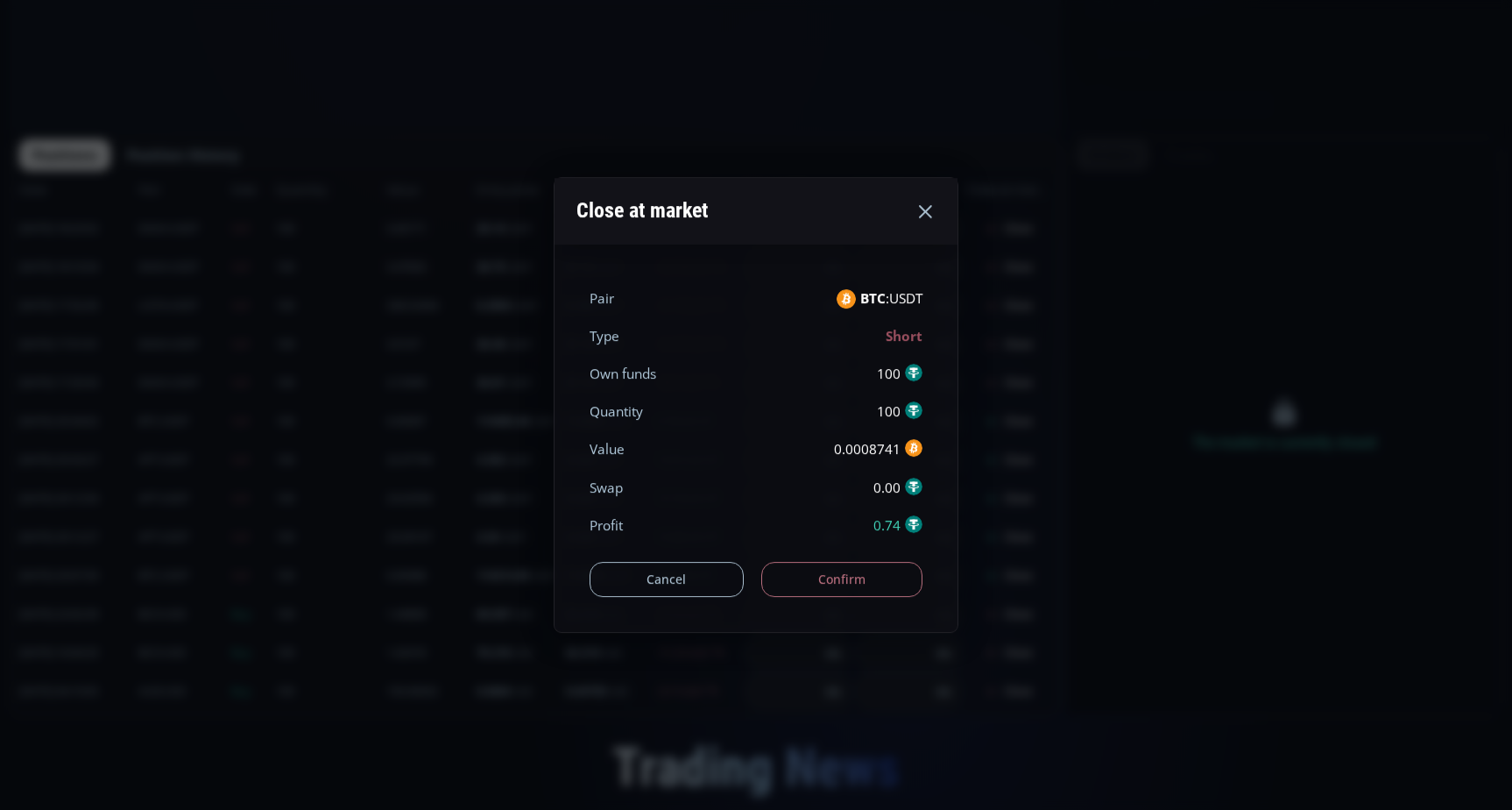
click at [893, 577] on button "Confirm" at bounding box center [842, 579] width 162 height 36
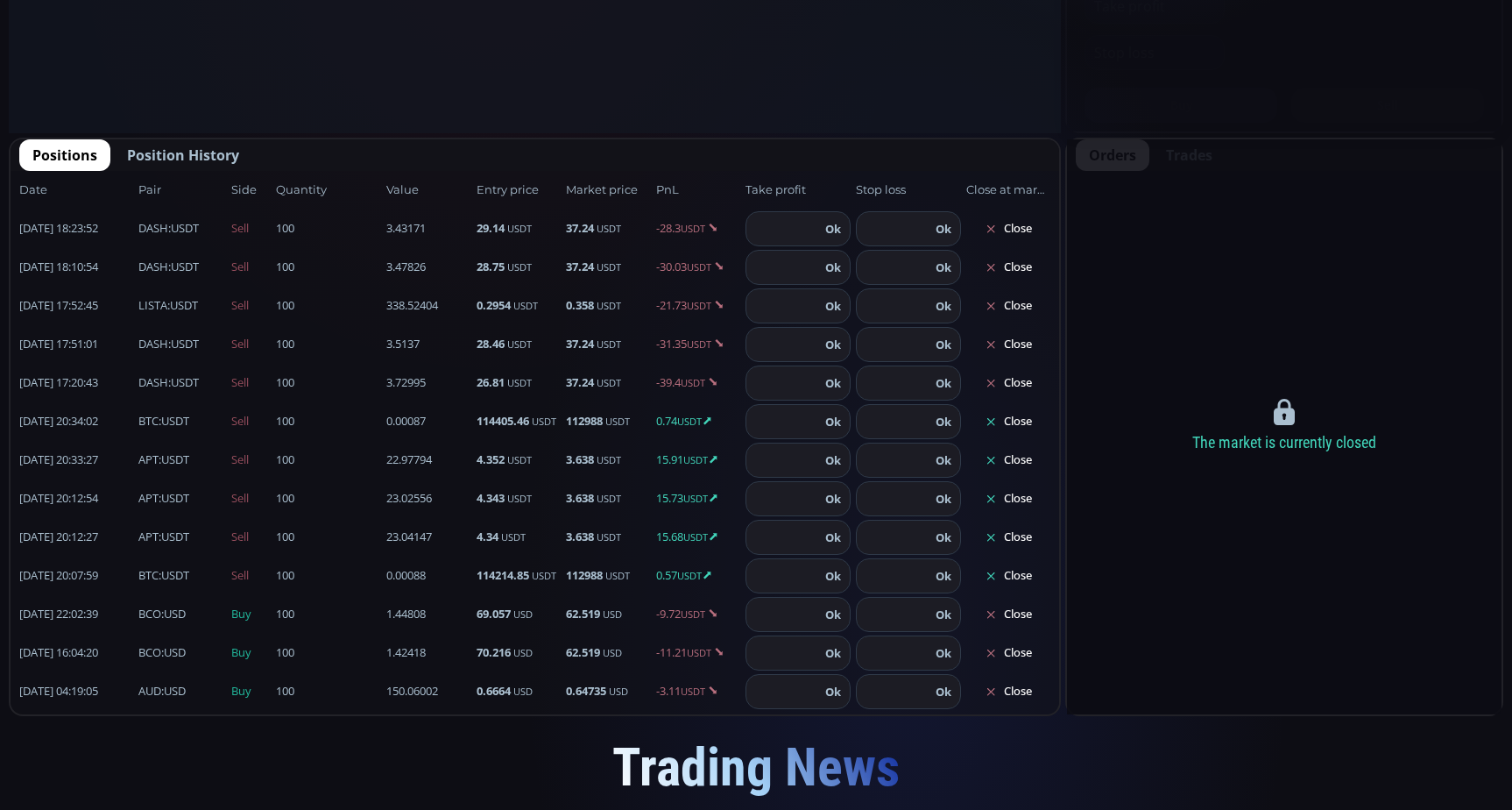
click at [995, 457] on icon at bounding box center [991, 460] width 12 height 12
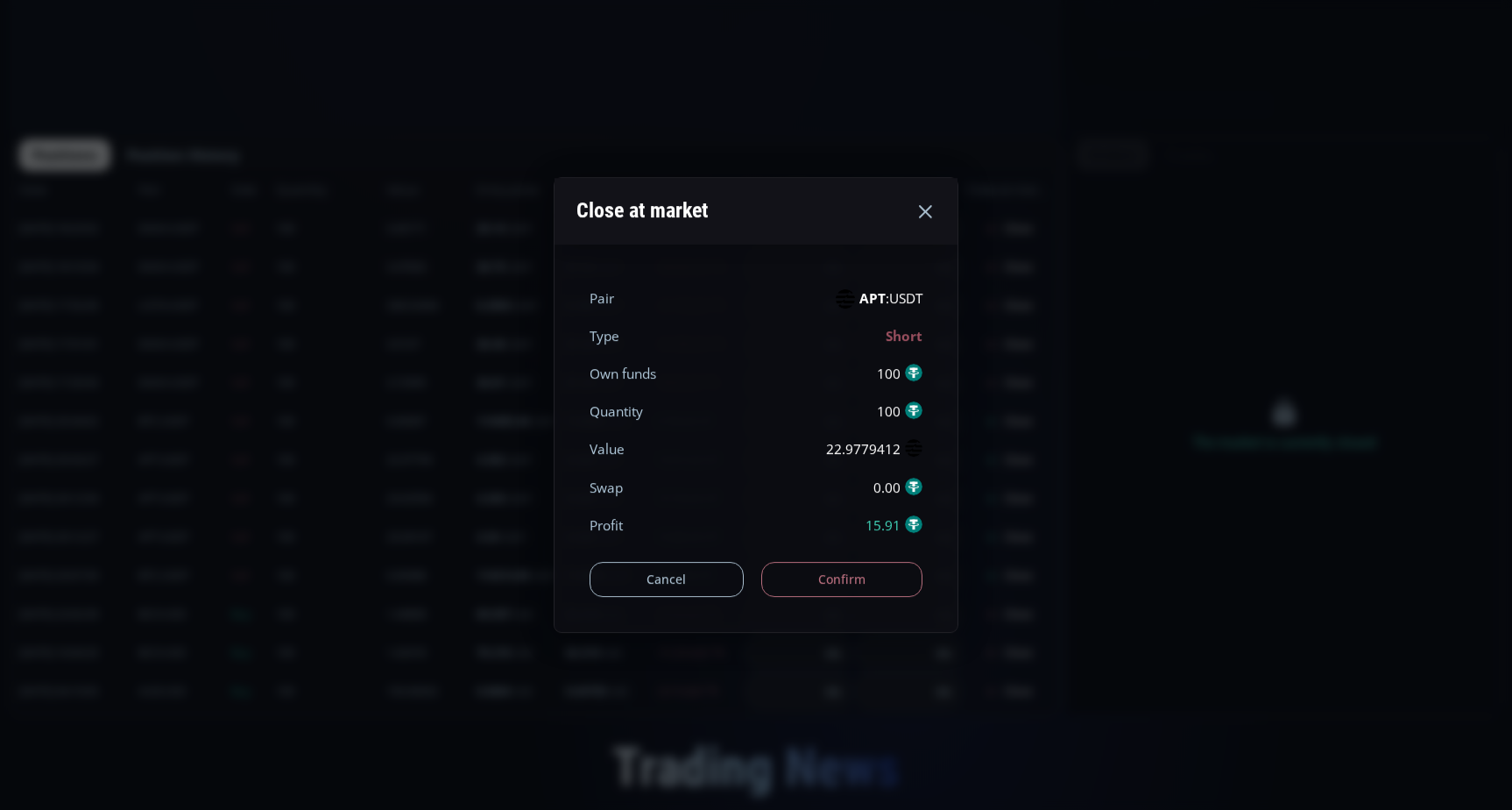
click at [835, 575] on button "Confirm" at bounding box center [842, 579] width 162 height 36
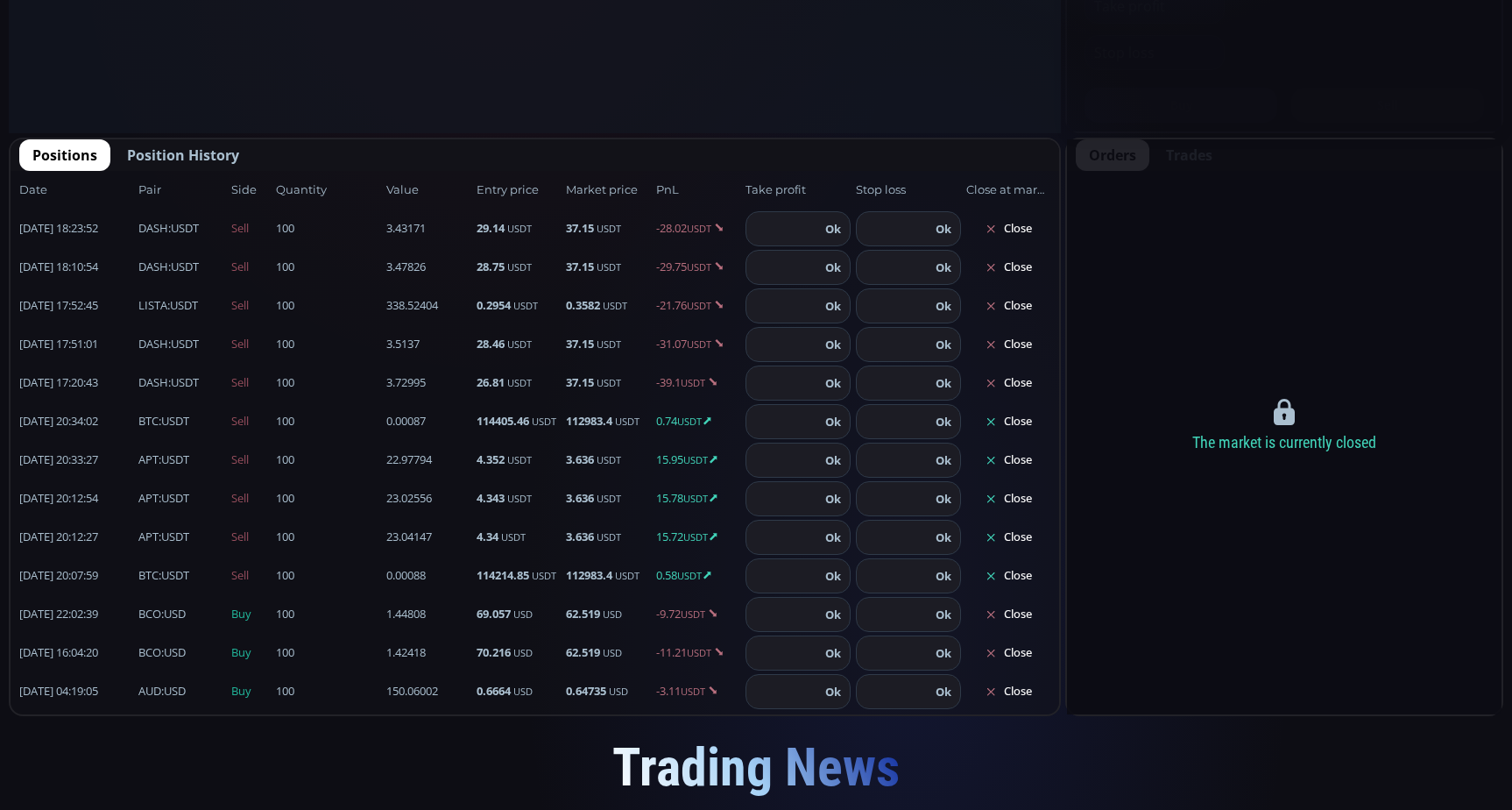
click at [1029, 420] on button "Close" at bounding box center [1008, 421] width 84 height 28
click at [1019, 420] on button "Close" at bounding box center [1008, 421] width 84 height 28
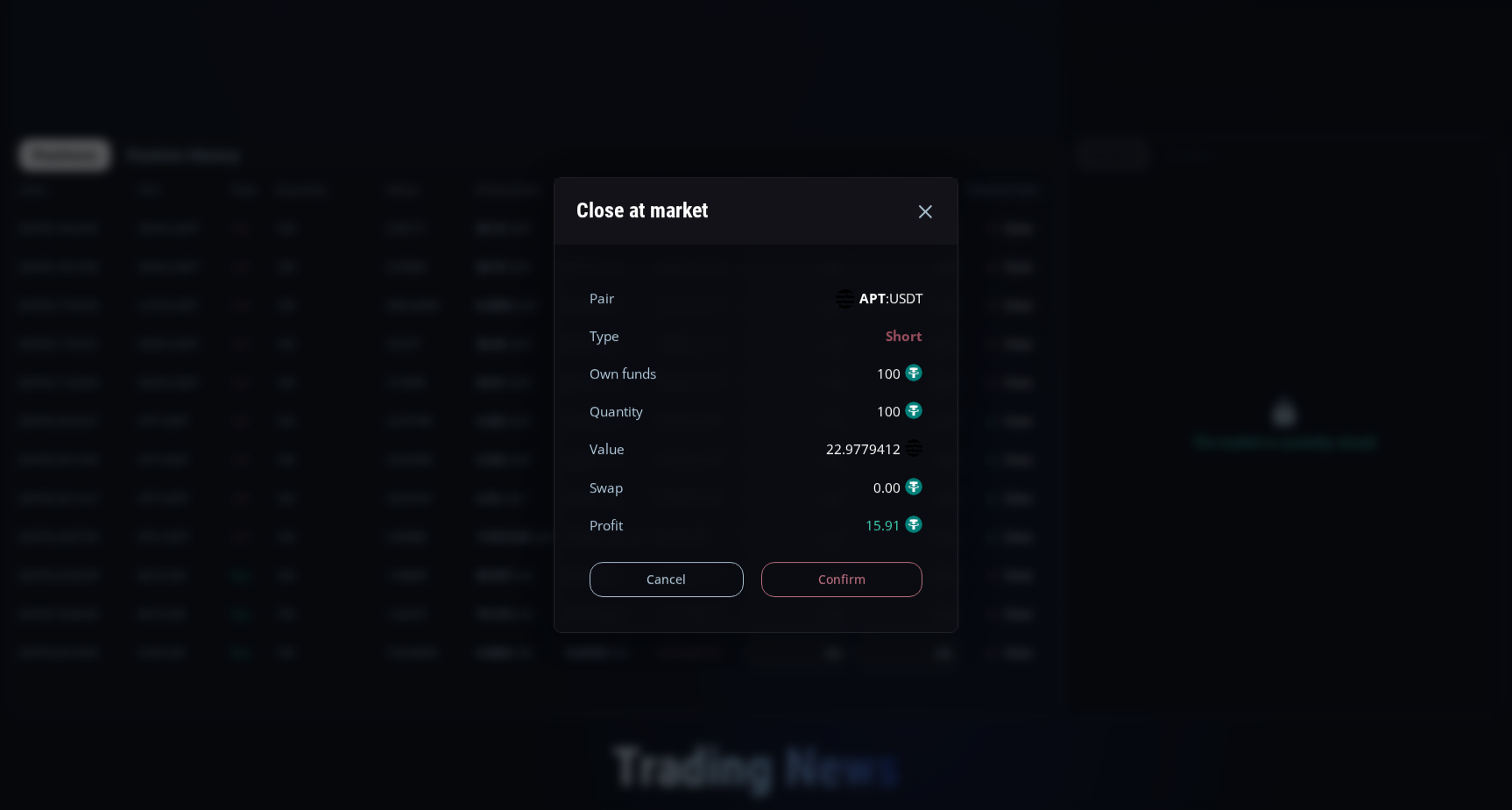
click at [875, 577] on button "Confirm" at bounding box center [842, 579] width 162 height 36
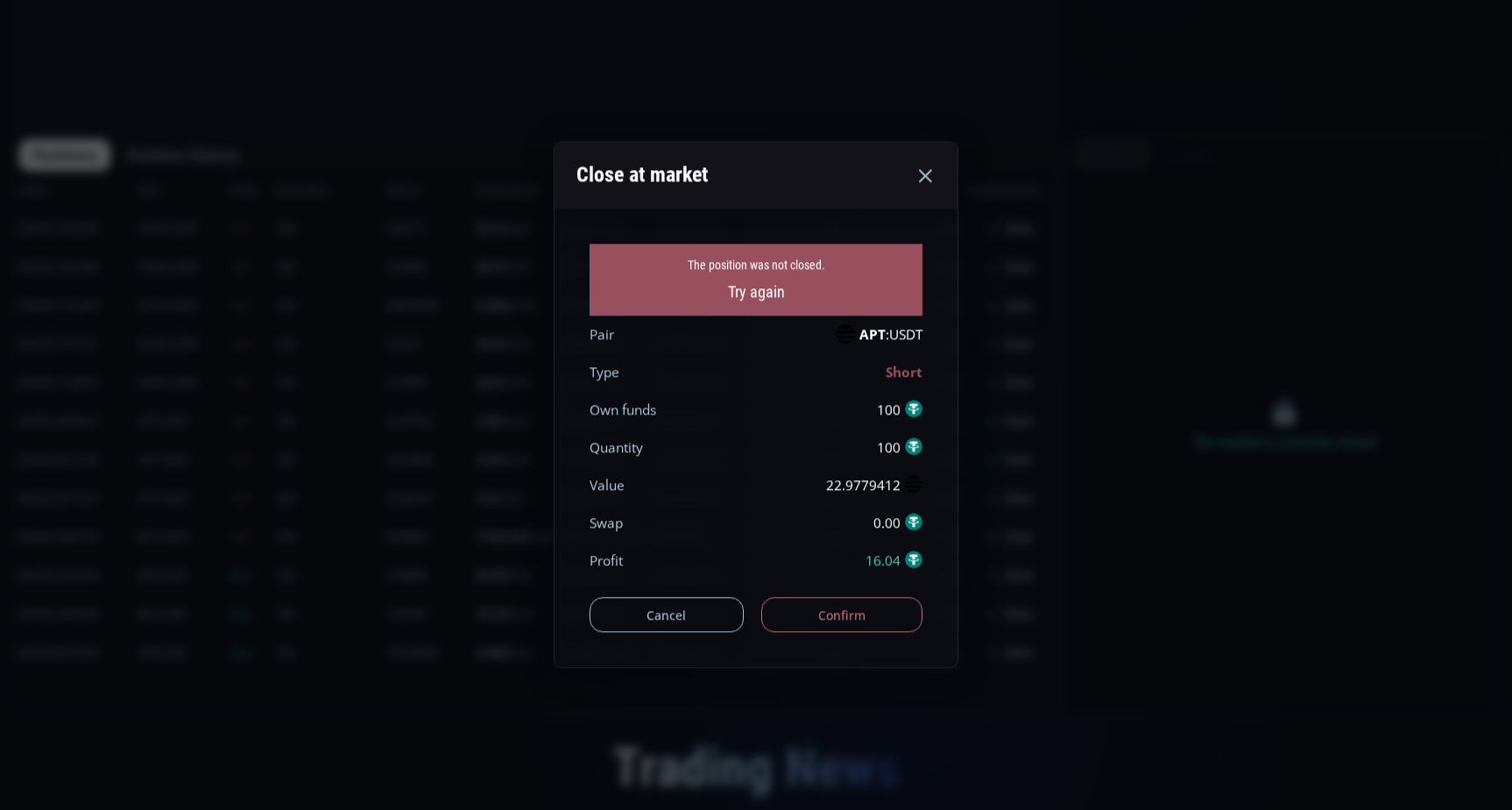
click at [851, 613] on button "Confirm" at bounding box center [842, 616] width 162 height 36
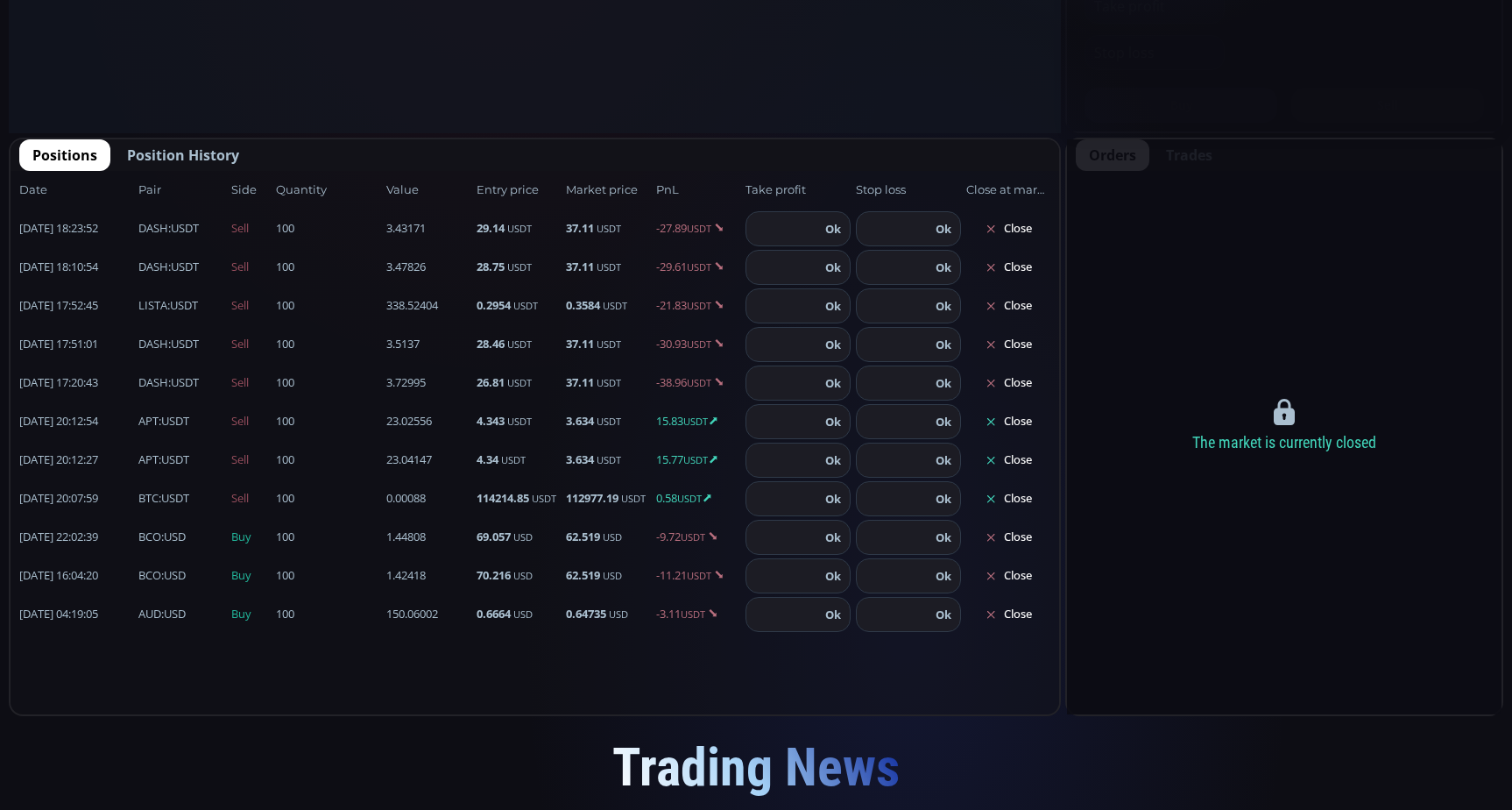
click at [1013, 419] on button "Close" at bounding box center [1008, 421] width 84 height 28
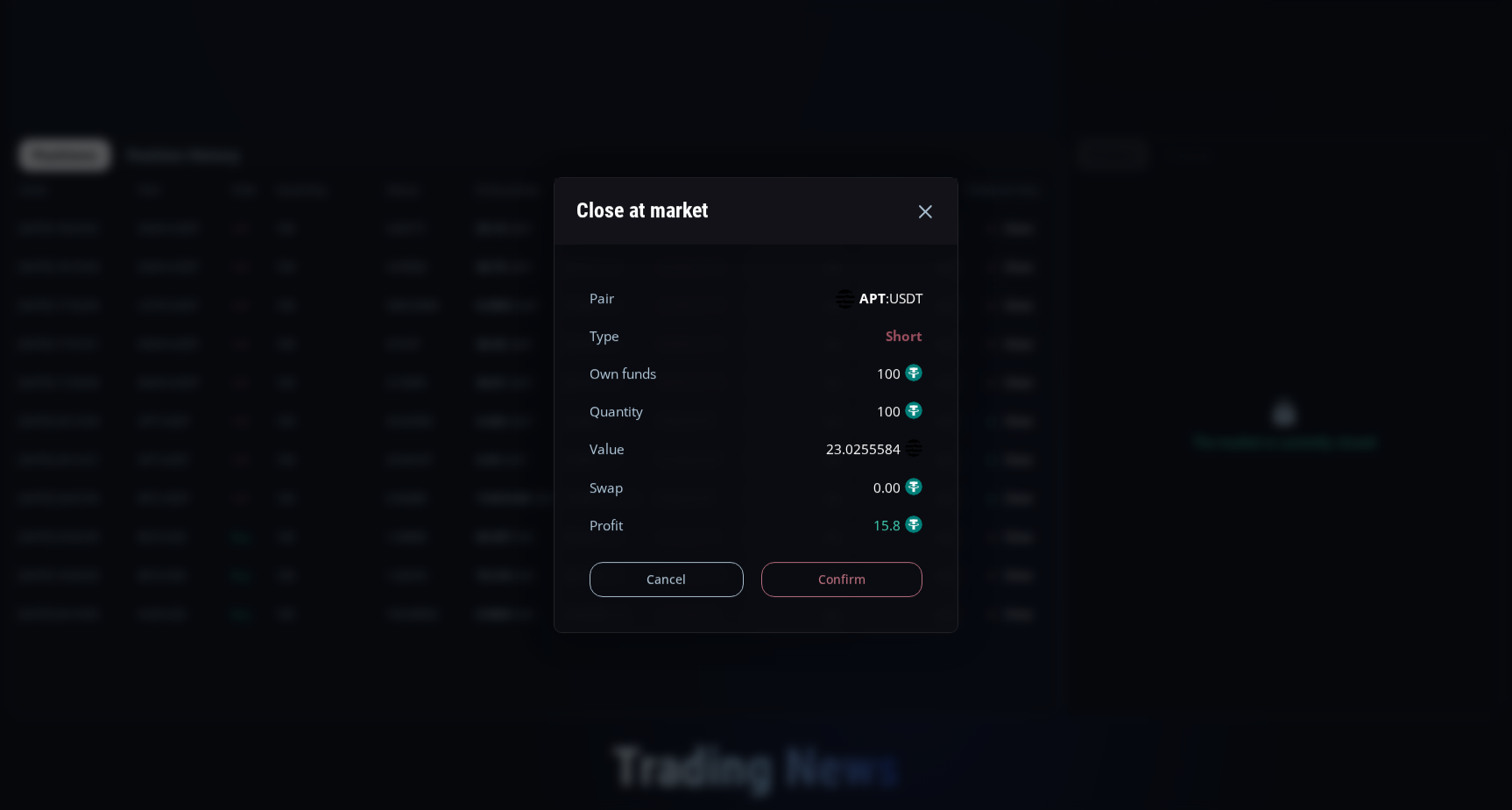
click at [856, 577] on button "Confirm" at bounding box center [842, 579] width 162 height 36
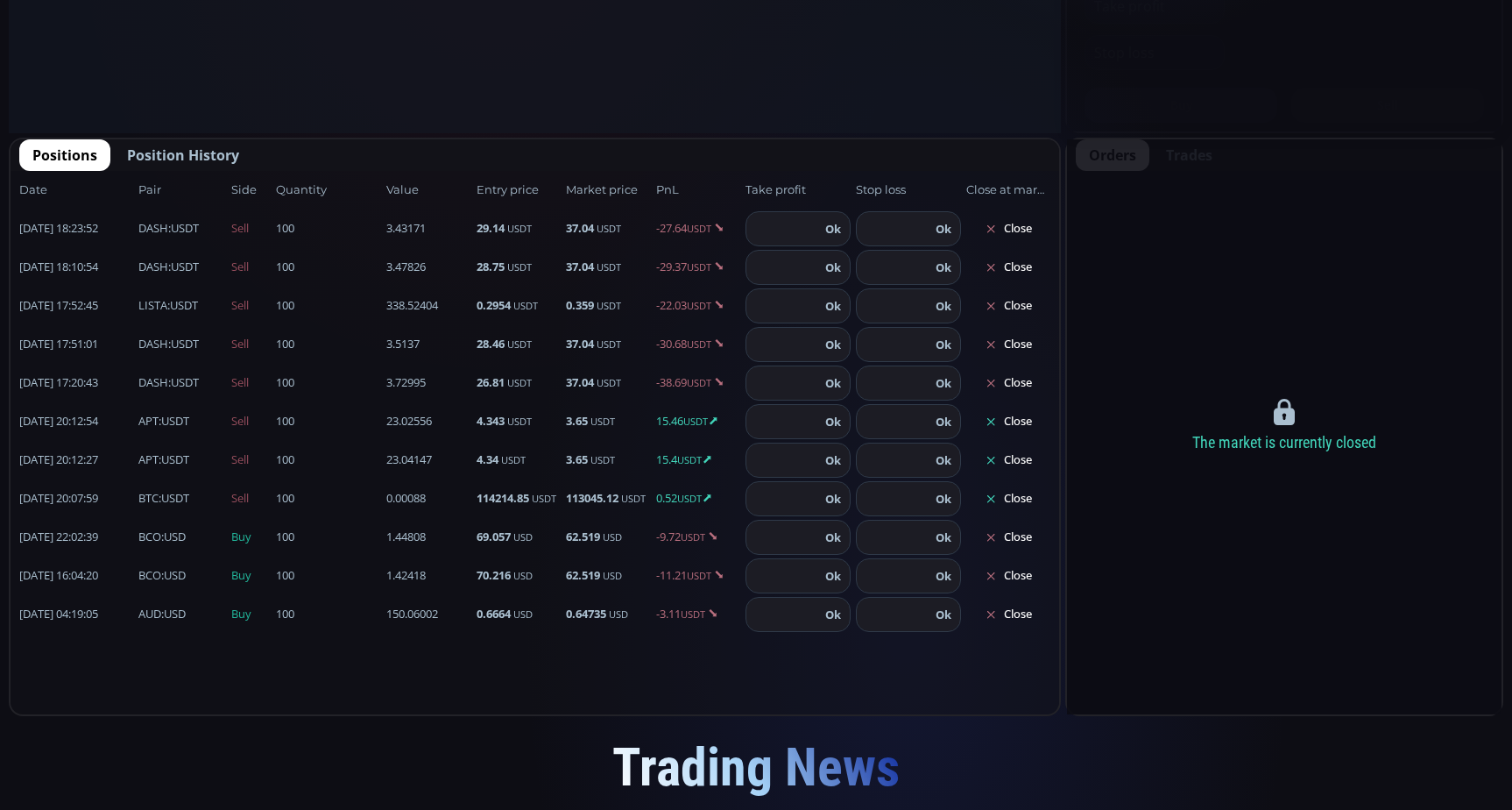
click at [1024, 455] on button "Close" at bounding box center [1008, 460] width 84 height 28
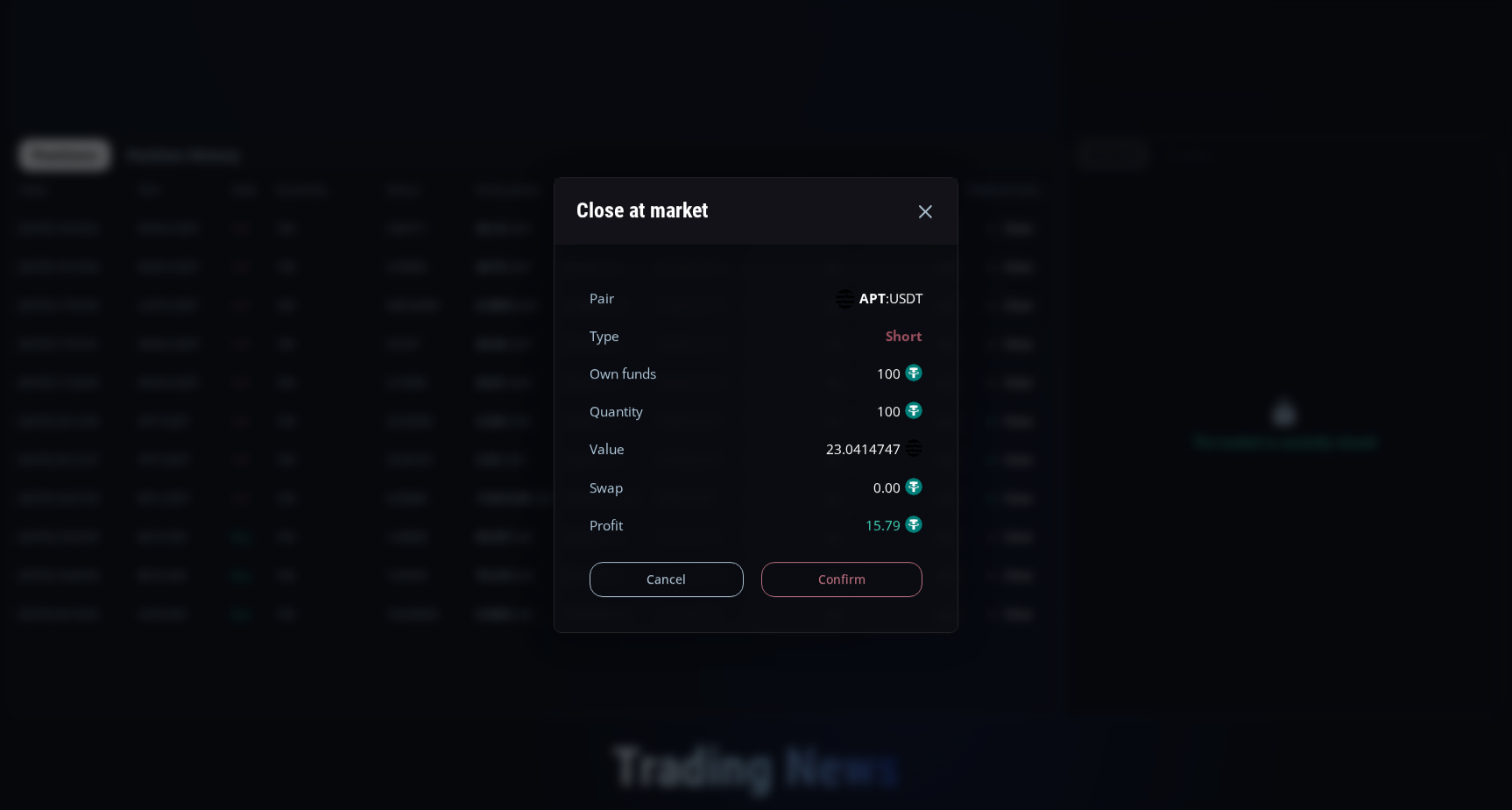
click at [852, 574] on button "Confirm" at bounding box center [842, 579] width 162 height 36
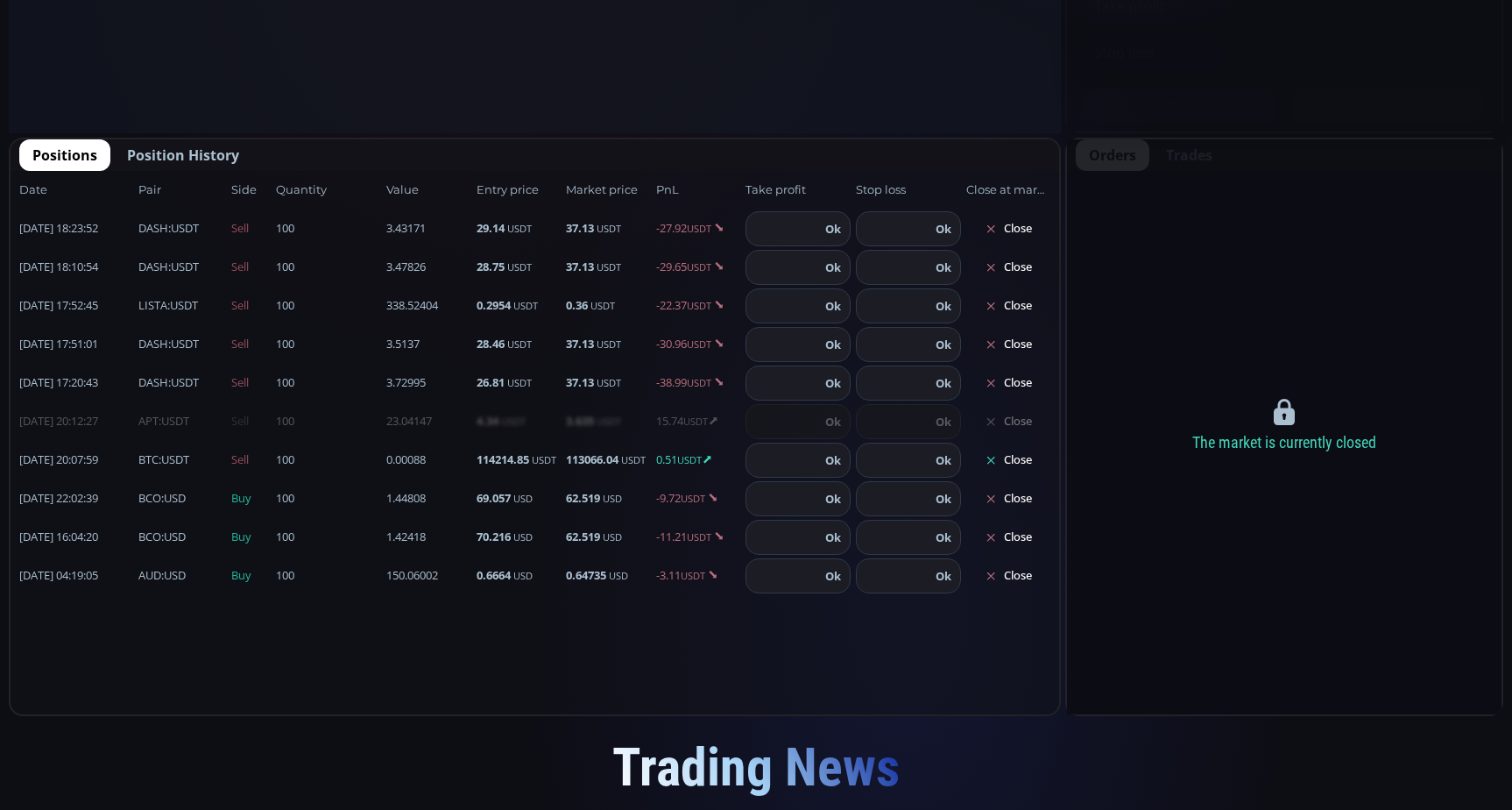
click at [1017, 453] on button "Close" at bounding box center [1008, 460] width 84 height 28
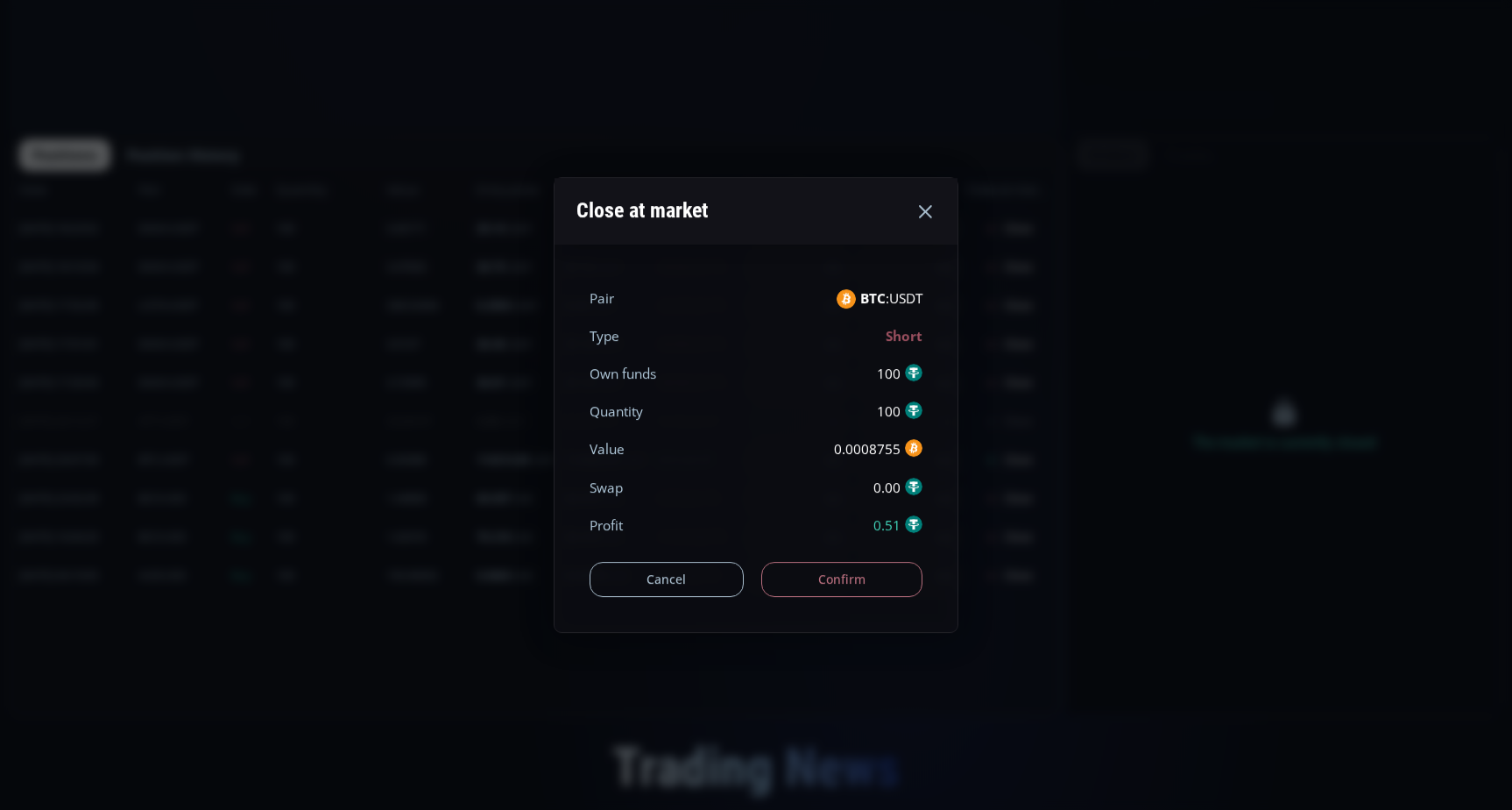
click at [865, 588] on button "Confirm" at bounding box center [842, 579] width 162 height 36
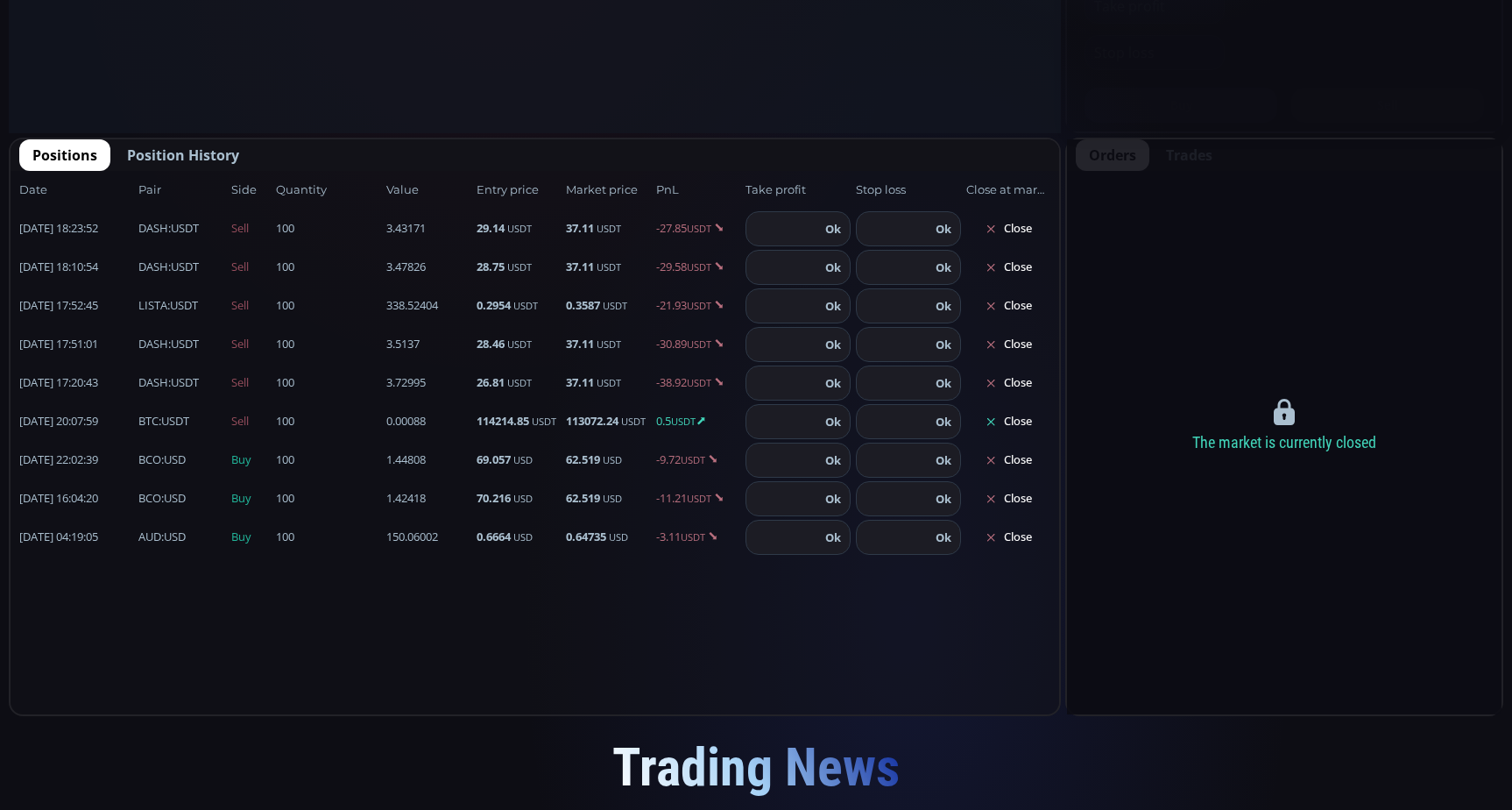
click at [1016, 426] on button "Close" at bounding box center [1008, 421] width 84 height 28
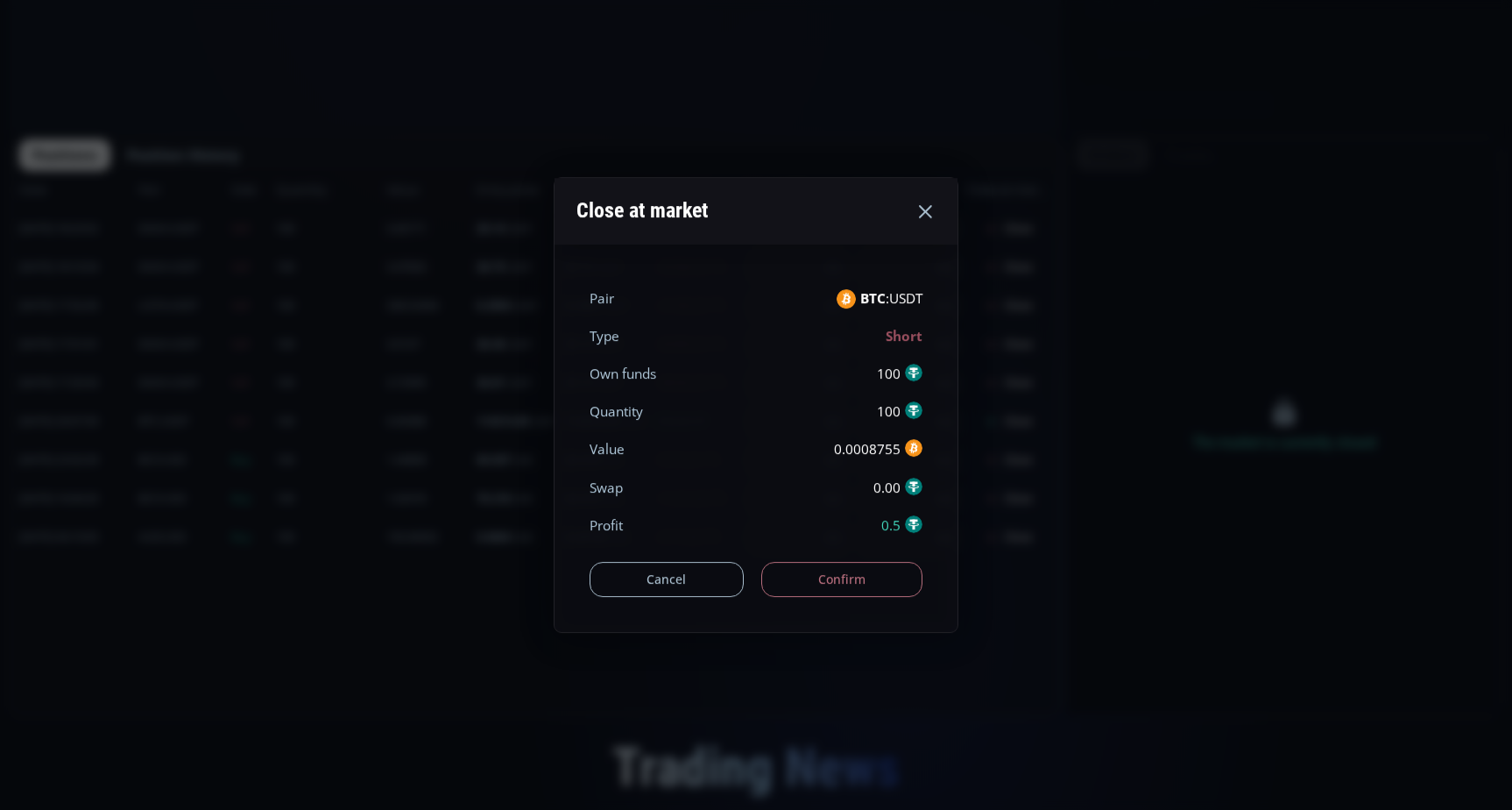
click at [841, 574] on button "Confirm" at bounding box center [842, 579] width 162 height 36
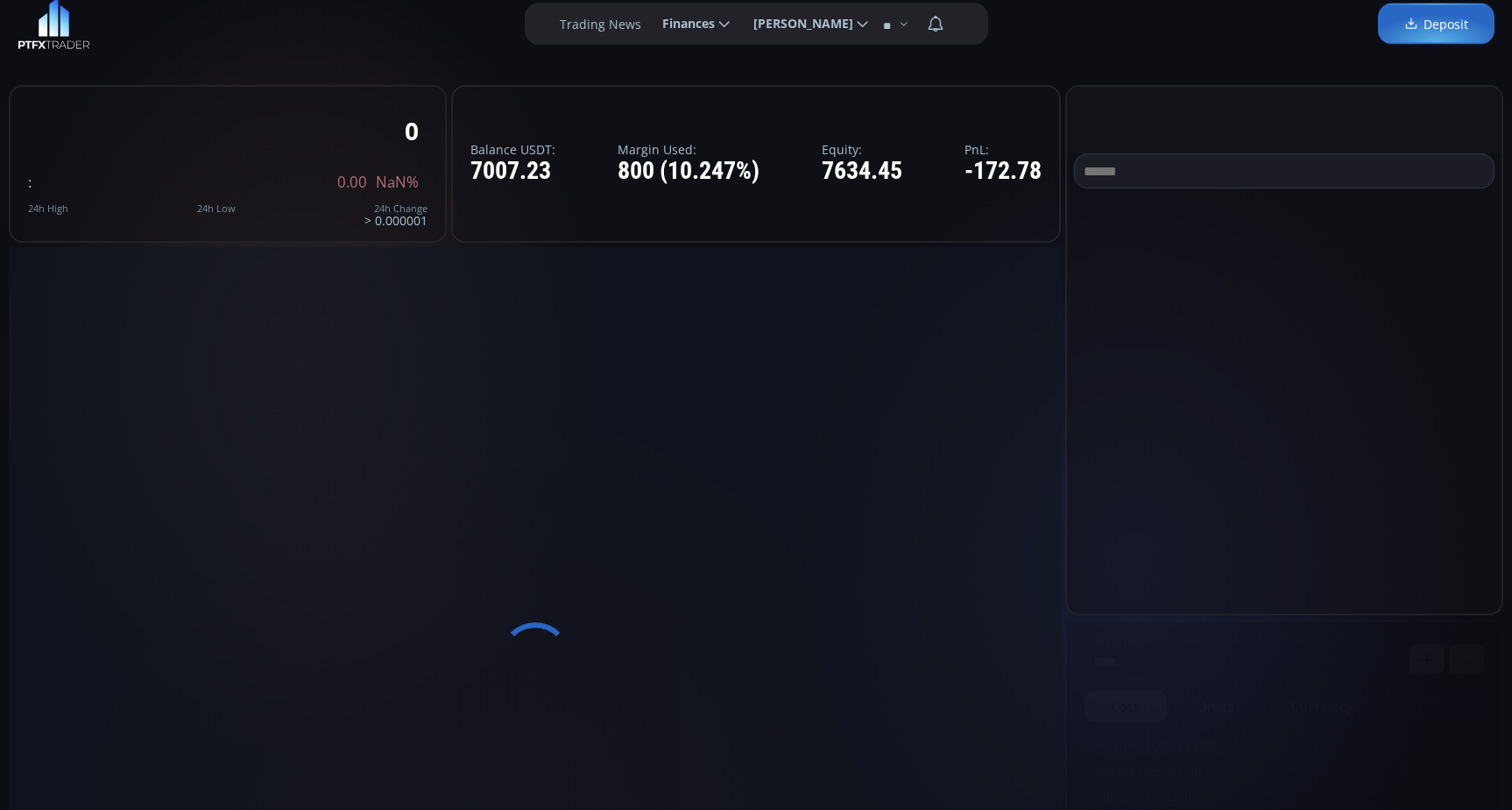
scroll to position [0, 0]
